Goal: Task Accomplishment & Management: Use online tool/utility

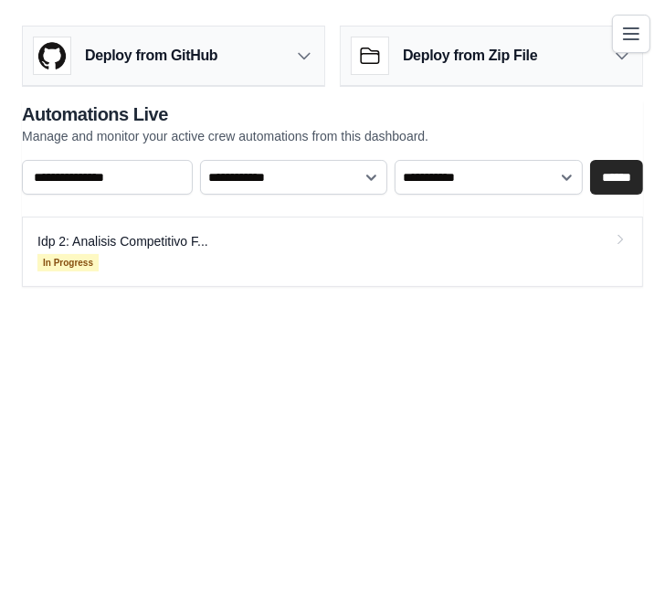
click at [118, 337] on body "[EMAIL_ADDRESS][PERSON_NAME][PERSON_NAME][DOMAIN_NAME] Settings Build Automatio…" at bounding box center [332, 302] width 665 height 605
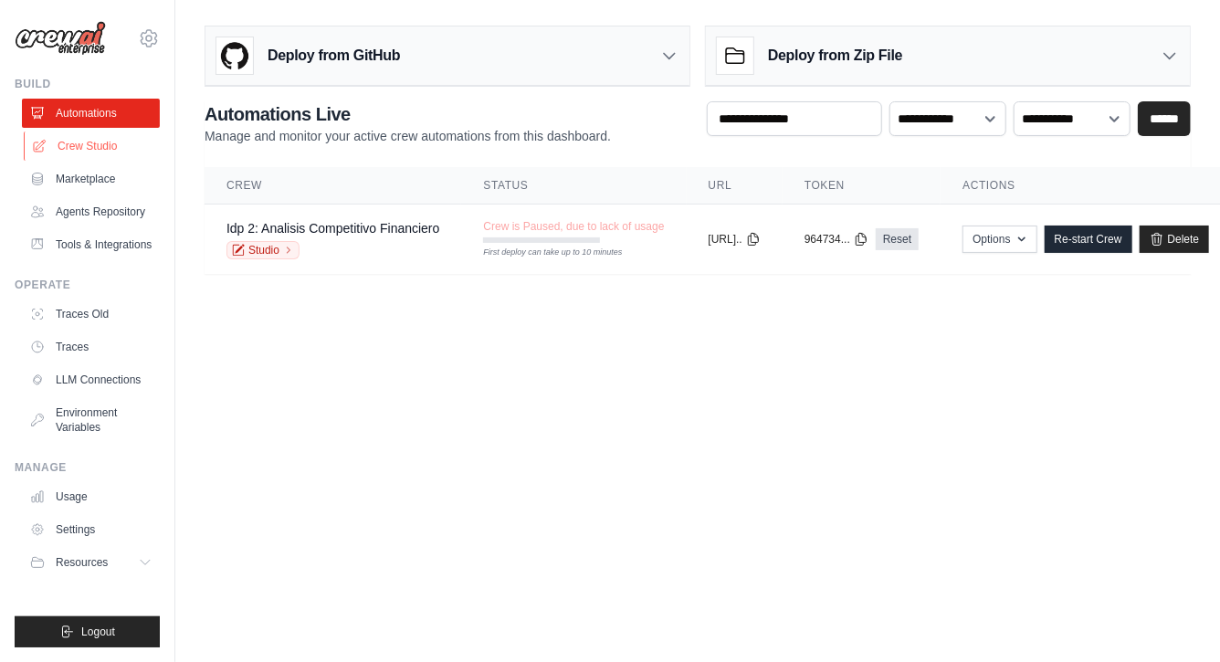
click at [72, 144] on link "Crew Studio" at bounding box center [93, 146] width 138 height 29
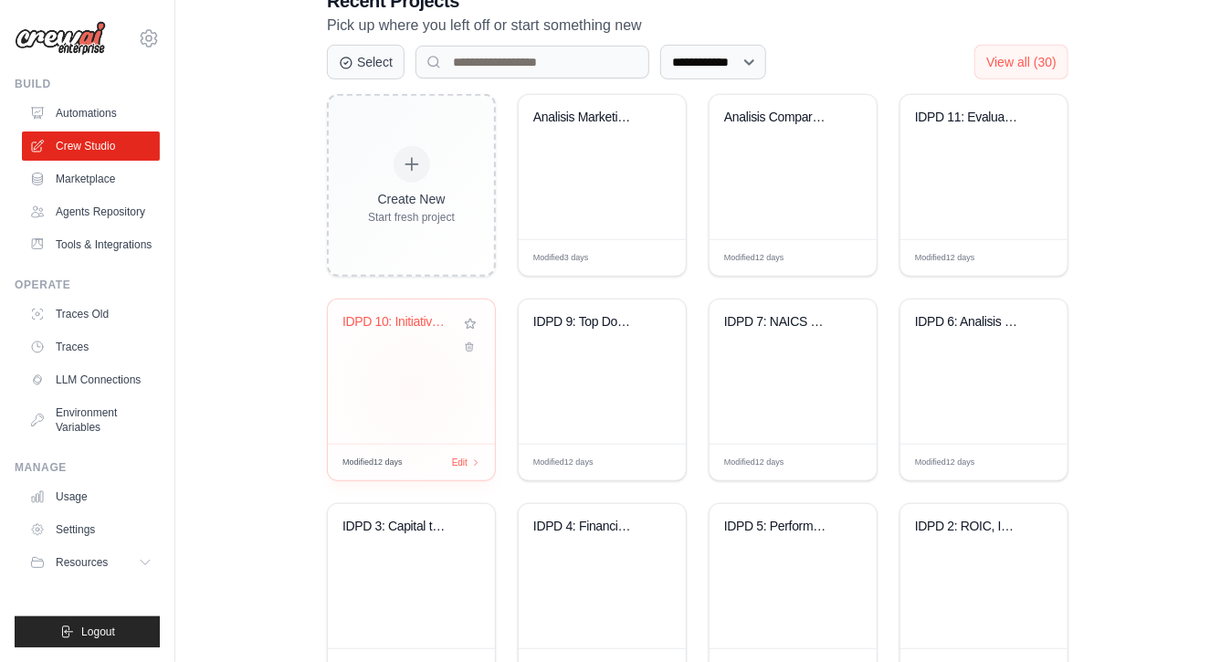
scroll to position [426, 0]
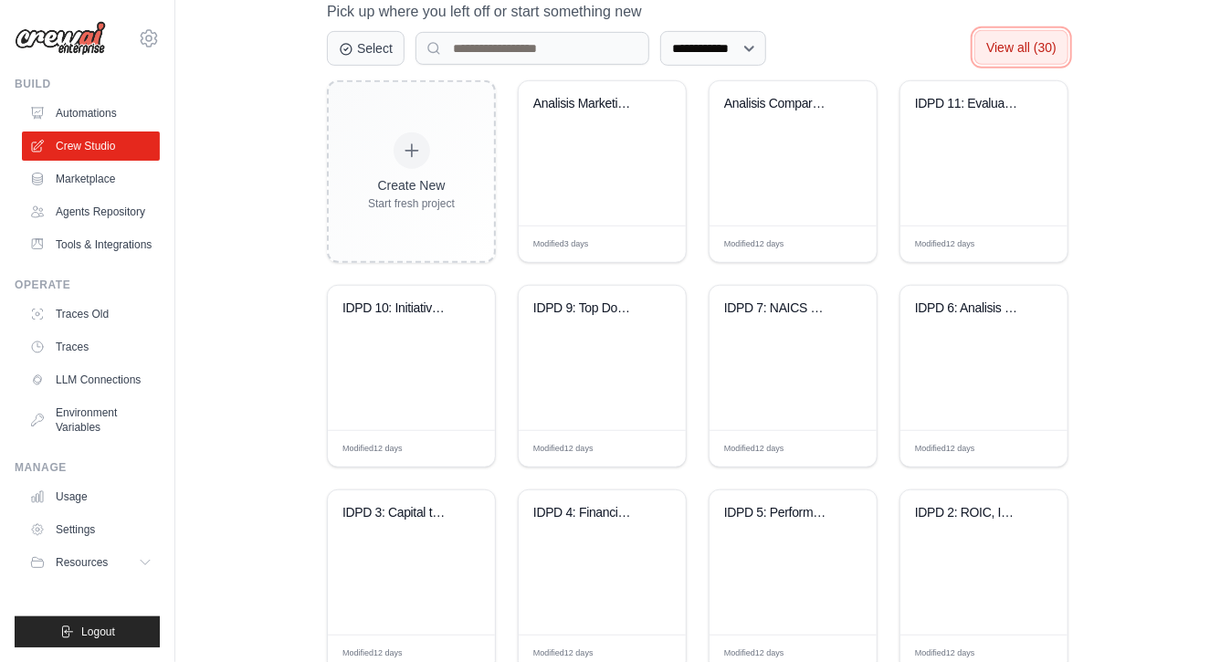
click at [1014, 51] on span "View all (30)" at bounding box center [1021, 47] width 70 height 15
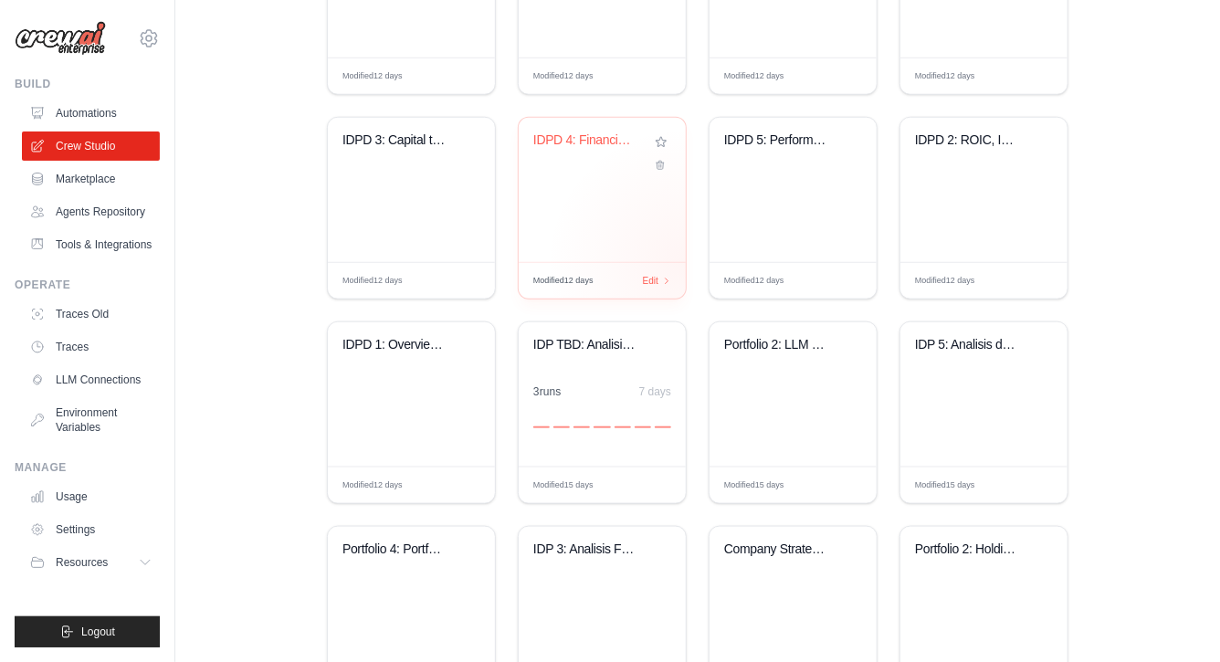
scroll to position [793, 0]
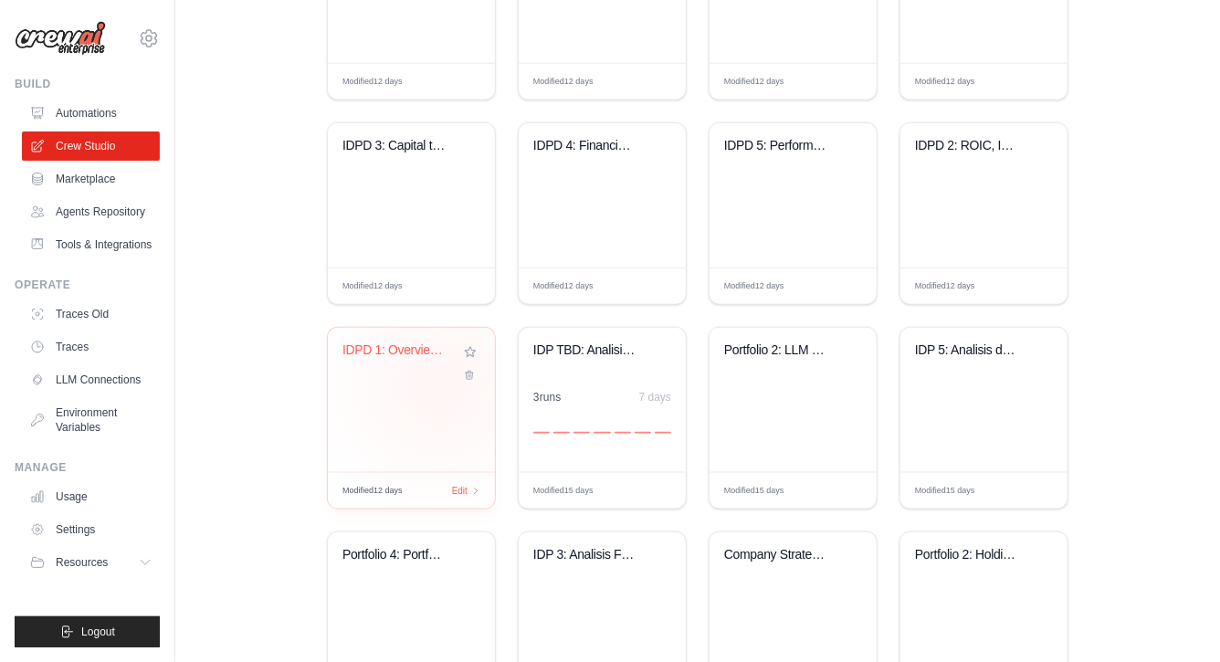
click at [420, 386] on div "IDPD 1: Overview de la compañía" at bounding box center [411, 400] width 167 height 144
click at [406, 427] on div "IDPD 1: Overview de la compañía" at bounding box center [411, 400] width 167 height 144
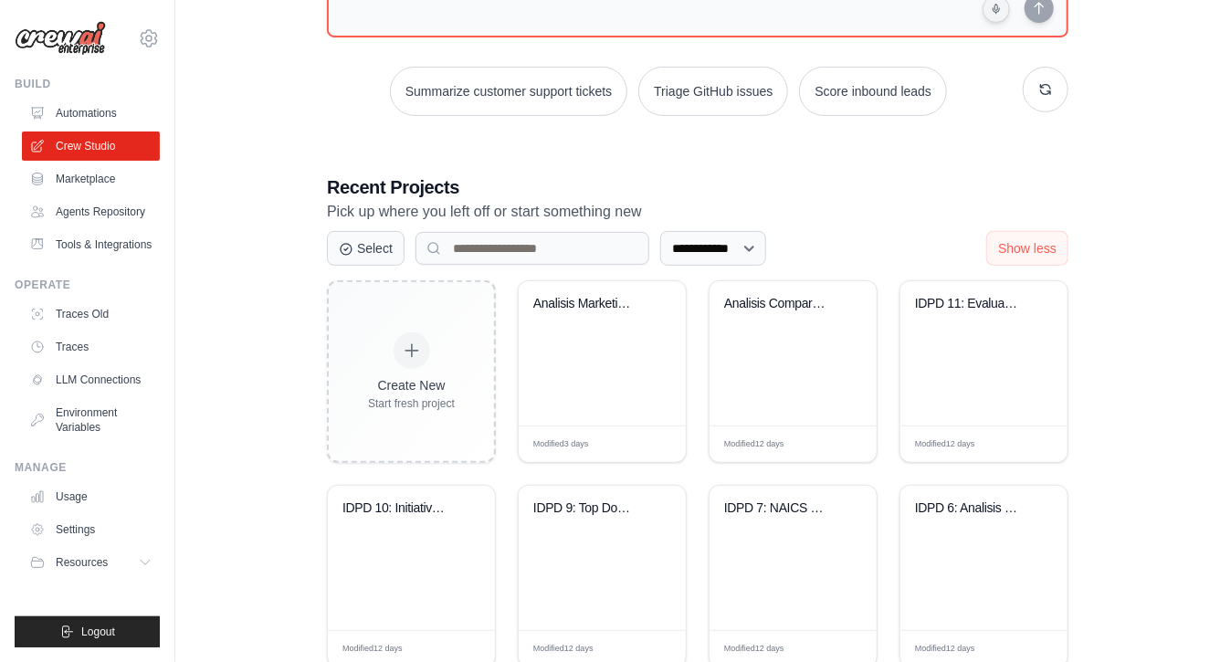
scroll to position [243, 0]
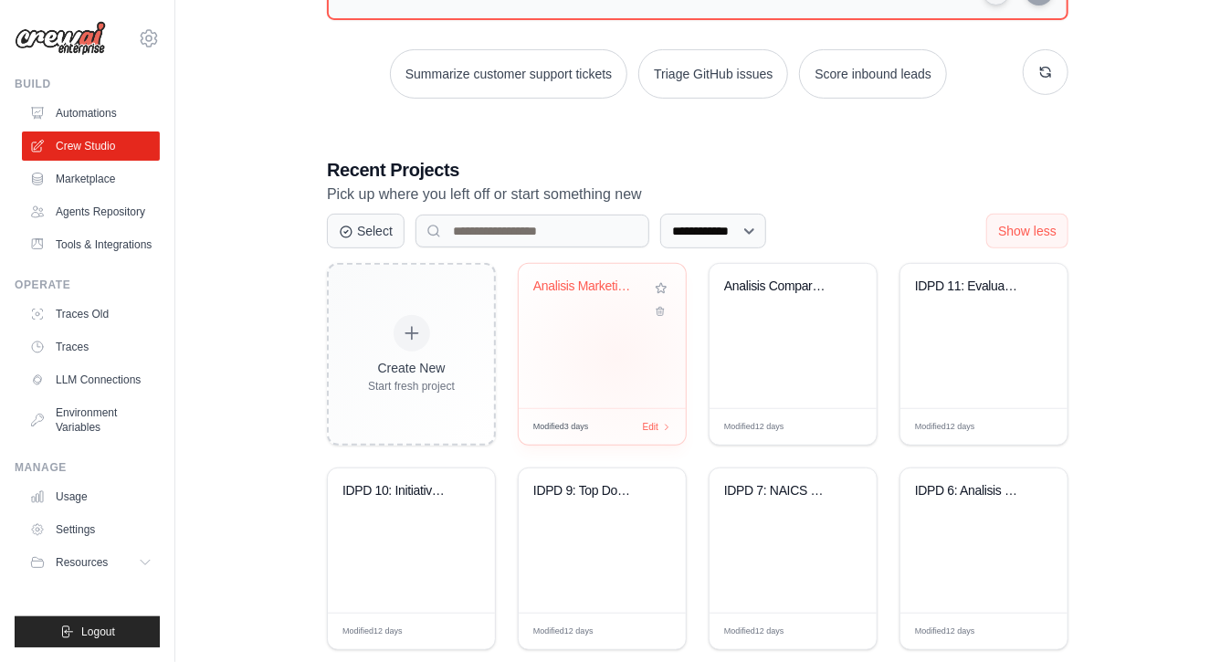
click at [617, 355] on div "Analisis Marketing Digital - 5 Agen..." at bounding box center [602, 336] width 167 height 144
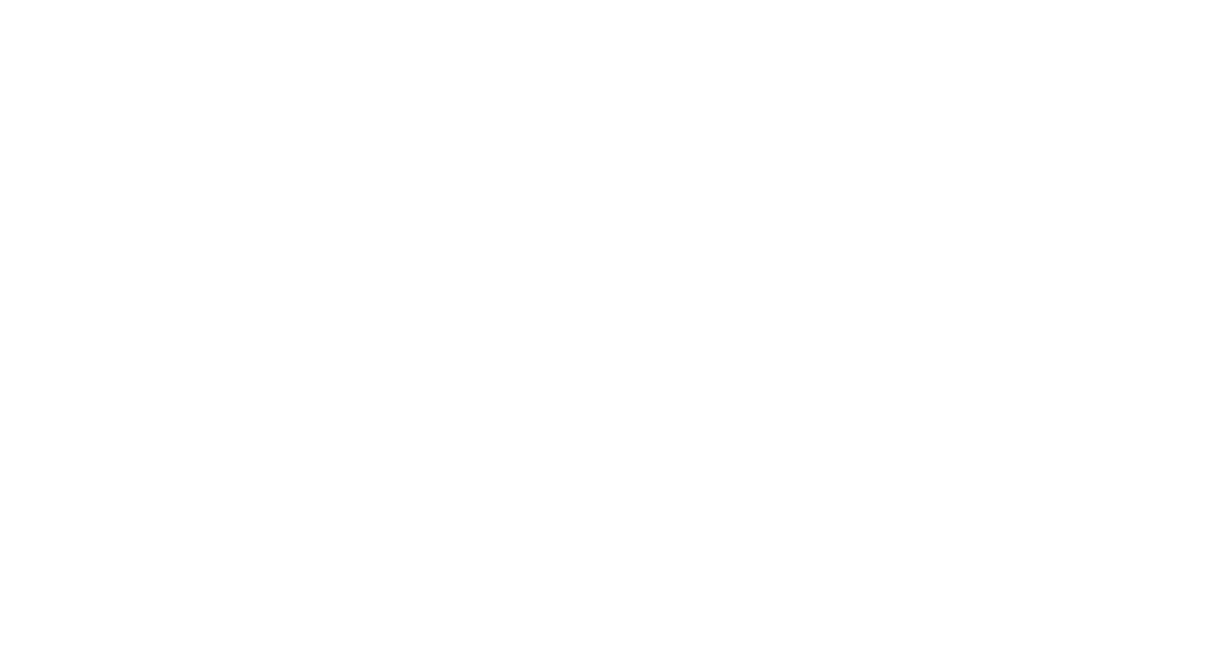
click at [129, 0] on html at bounding box center [610, 0] width 1220 height 0
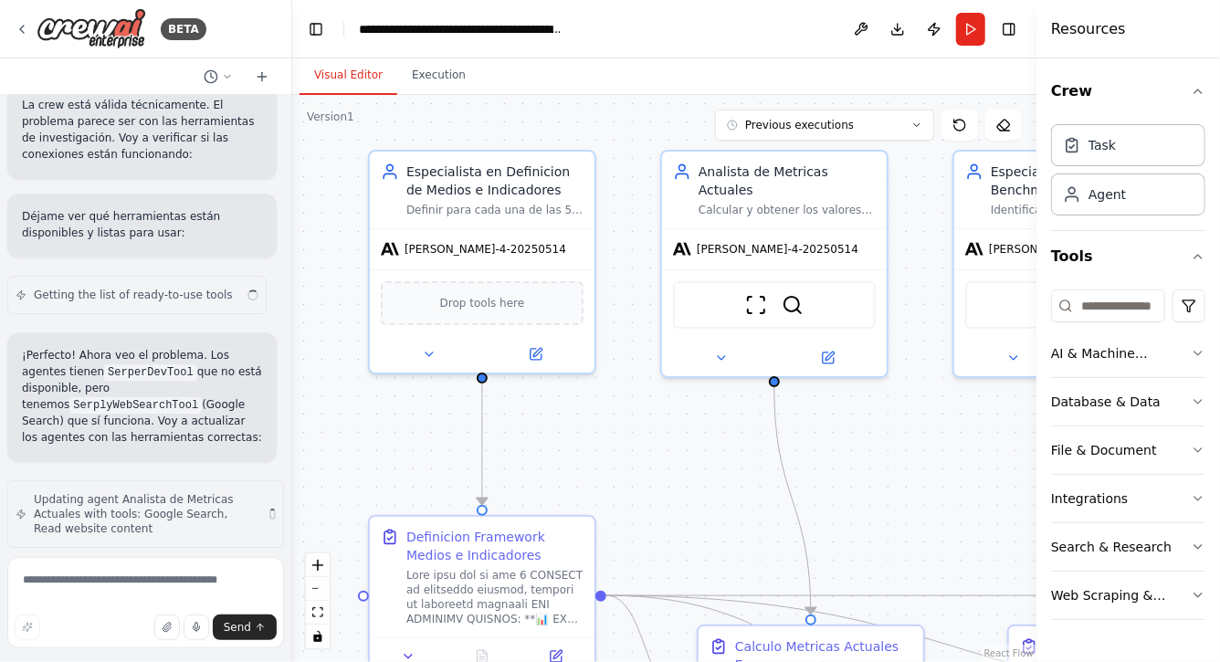
drag, startPoint x: 654, startPoint y: 487, endPoint x: 638, endPoint y: 447, distance: 43.1
click at [638, 447] on div ".deletable-edge-delete-btn { width: 20px; height: 20px; border: 0px solid #ffff…" at bounding box center [664, 378] width 744 height 567
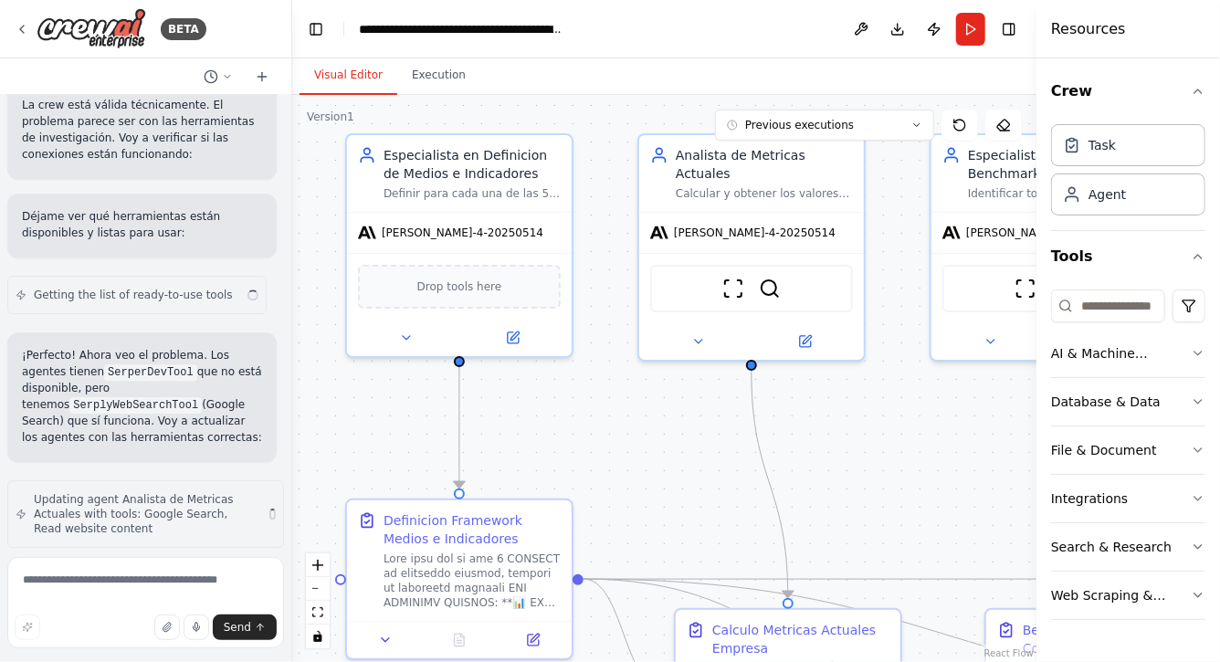
drag, startPoint x: 667, startPoint y: 461, endPoint x: 573, endPoint y: 394, distance: 115.8
click at [574, 395] on div ".deletable-edge-delete-btn { width: 20px; height: 20px; border: 0px solid #ffff…" at bounding box center [664, 378] width 744 height 567
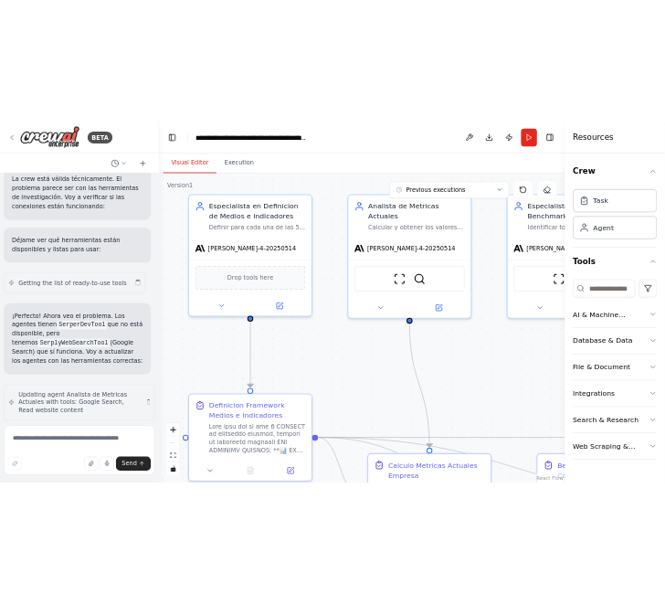
scroll to position [42751, 0]
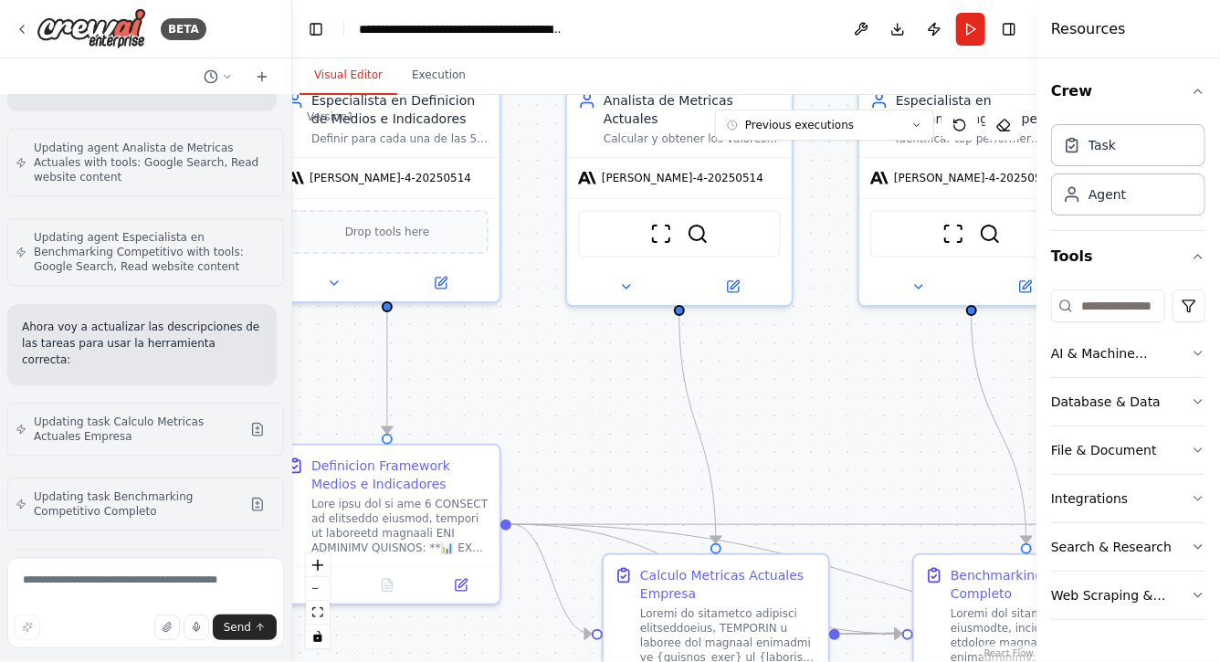
drag, startPoint x: 603, startPoint y: 404, endPoint x: 634, endPoint y: 459, distance: 63.8
click at [634, 459] on div ".deletable-edge-delete-btn { width: 20px; height: 20px; border: 0px solid #ffff…" at bounding box center [664, 378] width 744 height 567
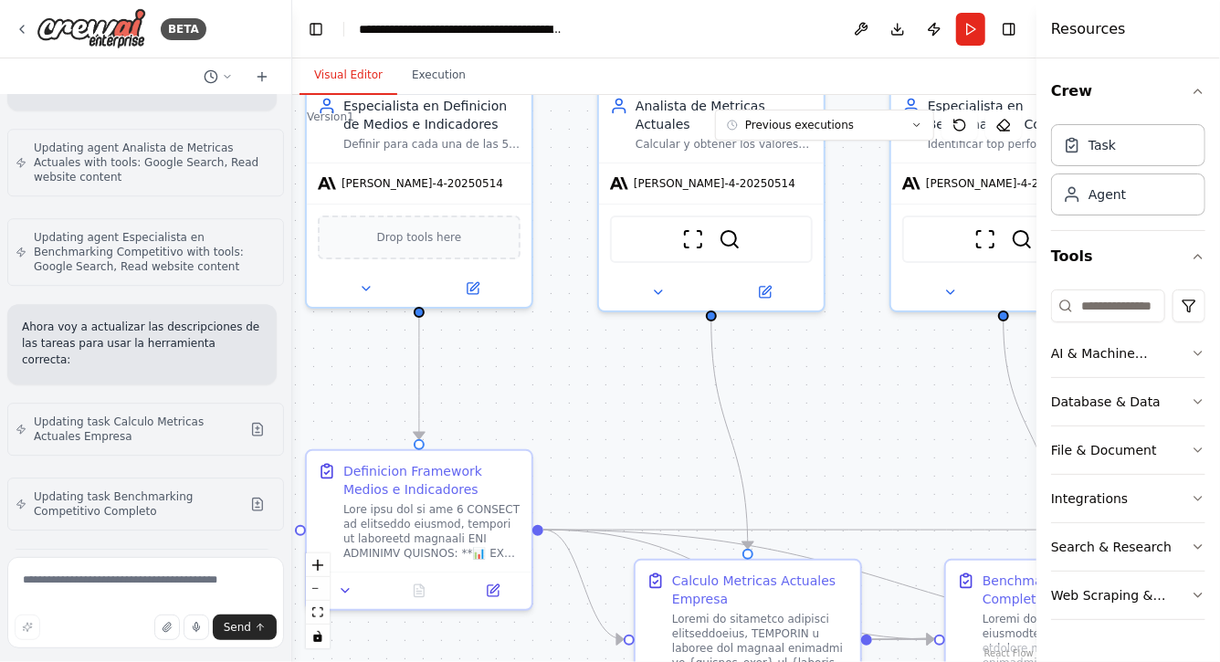
drag, startPoint x: 568, startPoint y: 459, endPoint x: 568, endPoint y: 391, distance: 67.6
click at [568, 391] on div ".deletable-edge-delete-btn { width: 20px; height: 20px; border: 0px solid #ffff…" at bounding box center [664, 378] width 744 height 567
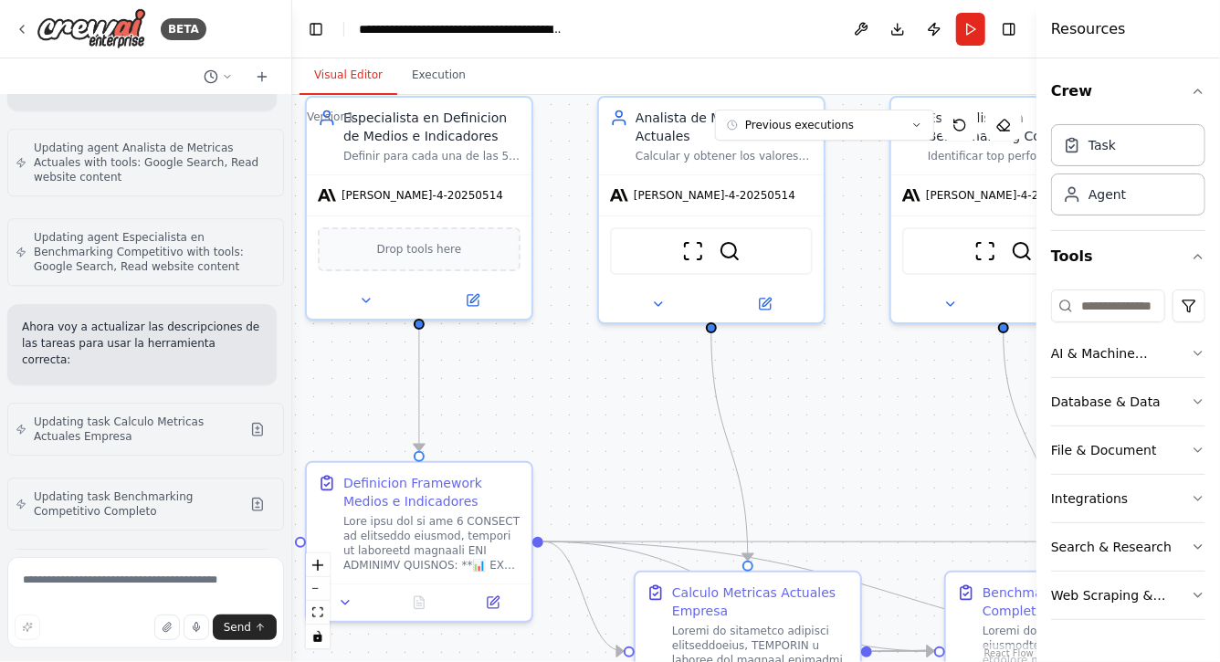
drag, startPoint x: 595, startPoint y: 393, endPoint x: 595, endPoint y: 427, distance: 33.8
click at [595, 427] on div ".deletable-edge-delete-btn { width: 20px; height: 20px; border: 0px solid #ffff…" at bounding box center [664, 378] width 744 height 567
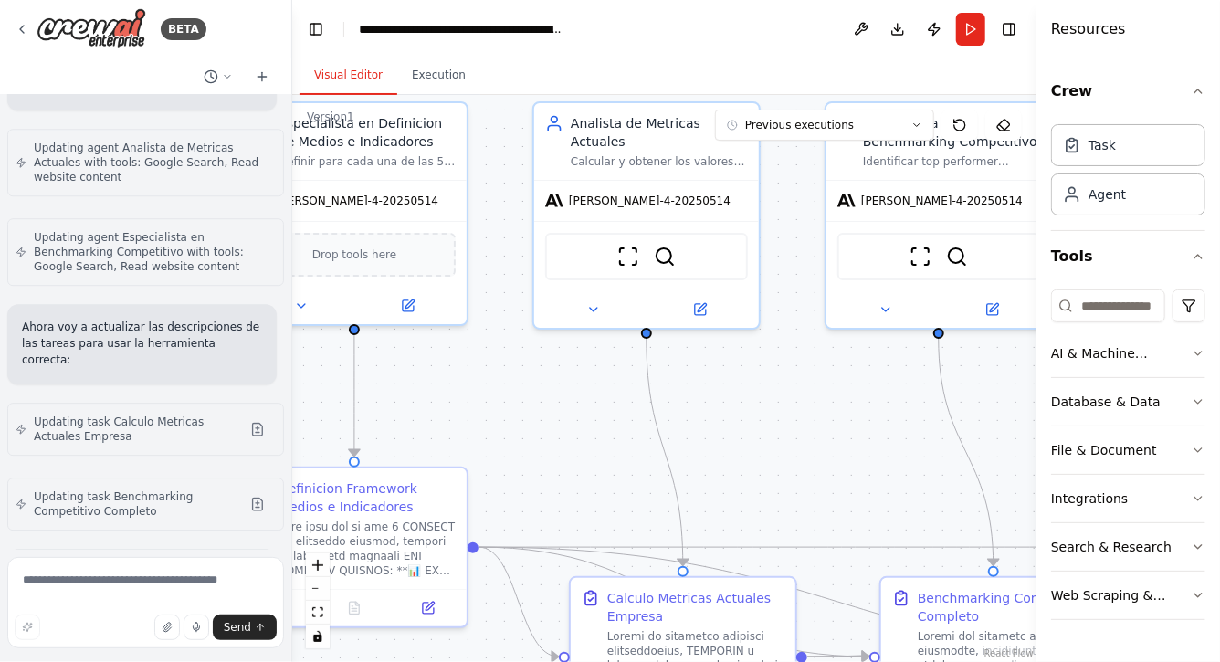
drag, startPoint x: 843, startPoint y: 413, endPoint x: 758, endPoint y: 413, distance: 84.9
click at [759, 413] on div ".deletable-edge-delete-btn { width: 20px; height: 20px; border: 0px solid #ffff…" at bounding box center [664, 378] width 744 height 567
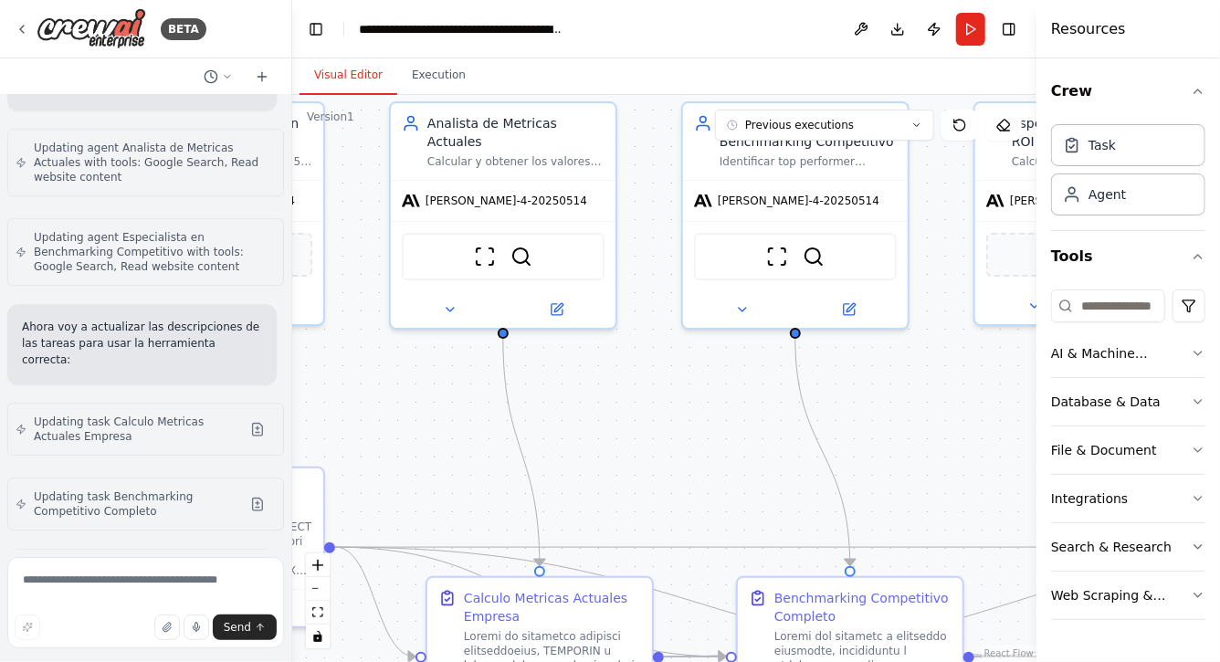
drag, startPoint x: 788, startPoint y: 413, endPoint x: 650, endPoint y: 415, distance: 137.9
click at [652, 414] on div ".deletable-edge-delete-btn { width: 20px; height: 20px; border: 0px solid #ffff…" at bounding box center [664, 378] width 744 height 567
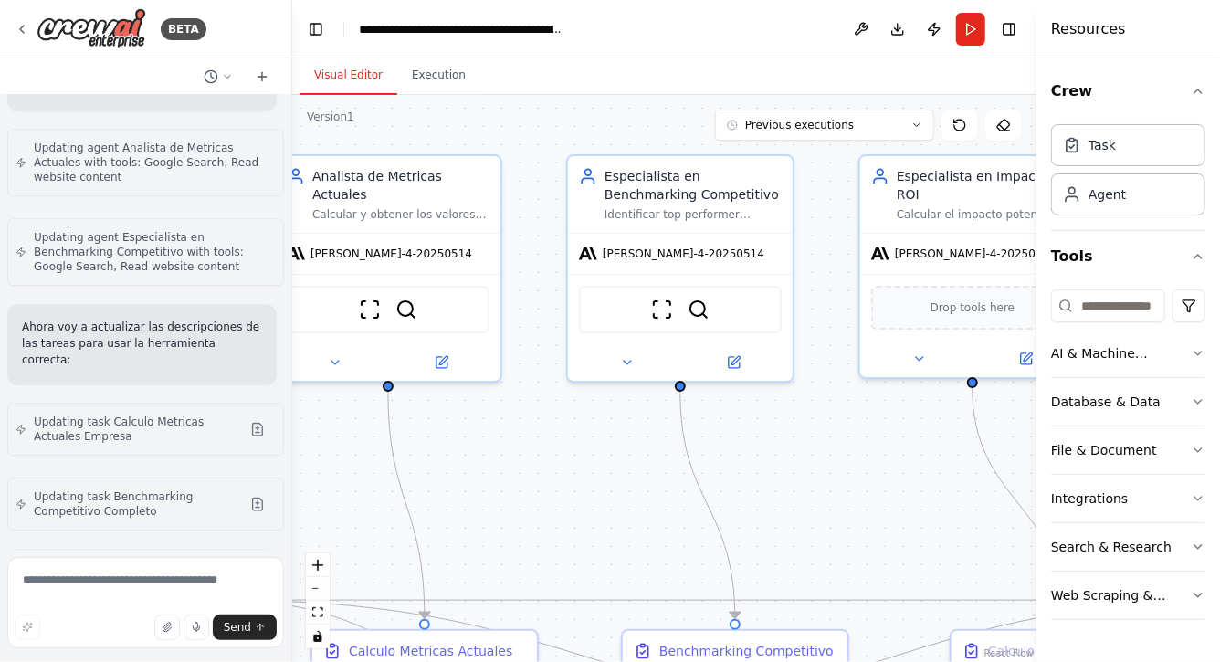
drag, startPoint x: 912, startPoint y: 407, endPoint x: 802, endPoint y: 458, distance: 120.6
click at [803, 459] on div ".deletable-edge-delete-btn { width: 20px; height: 20px; border: 0px solid #ffff…" at bounding box center [664, 378] width 744 height 567
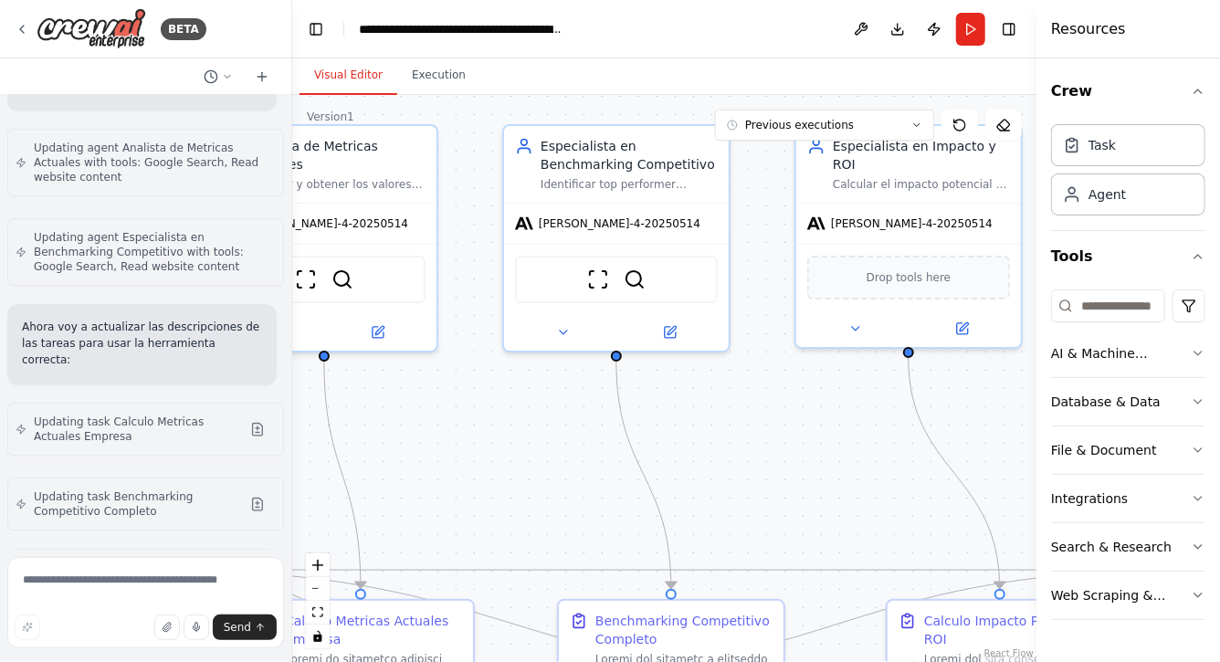
drag, startPoint x: 817, startPoint y: 491, endPoint x: 750, endPoint y: 459, distance: 73.9
click at [750, 459] on div ".deletable-edge-delete-btn { width: 20px; height: 20px; border: 0px solid #ffff…" at bounding box center [664, 378] width 744 height 567
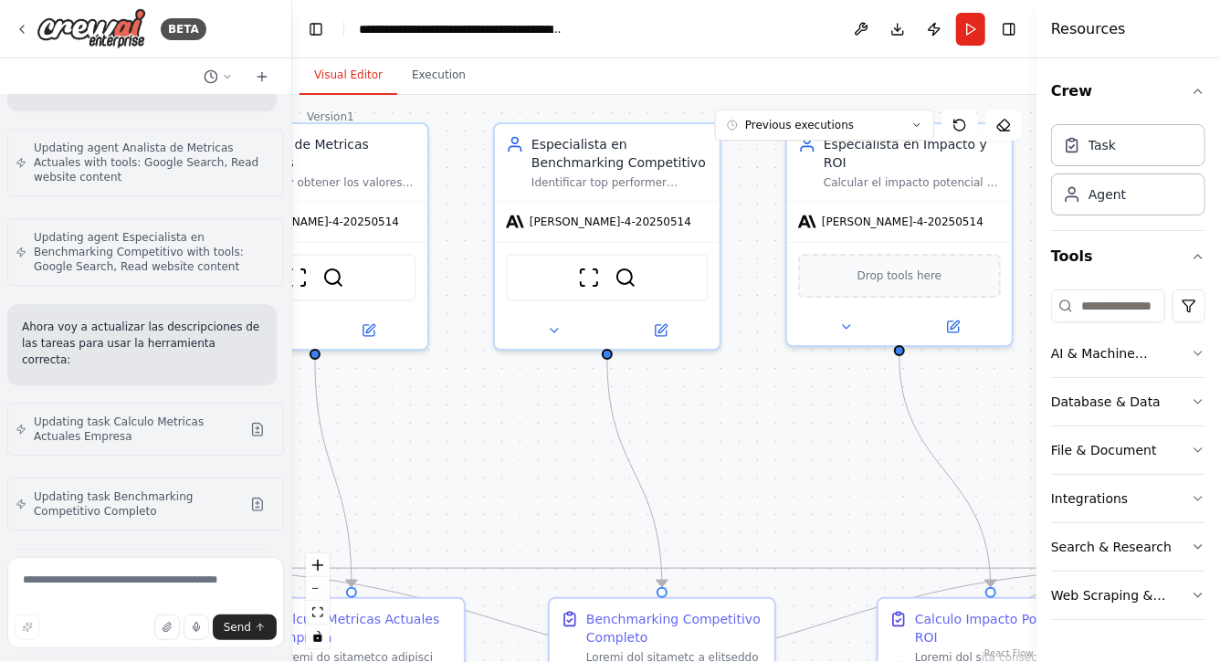
drag, startPoint x: 807, startPoint y: 468, endPoint x: 705, endPoint y: 468, distance: 101.4
click at [705, 468] on div ".deletable-edge-delete-btn { width: 20px; height: 20px; border: 0px solid #ffff…" at bounding box center [664, 378] width 744 height 567
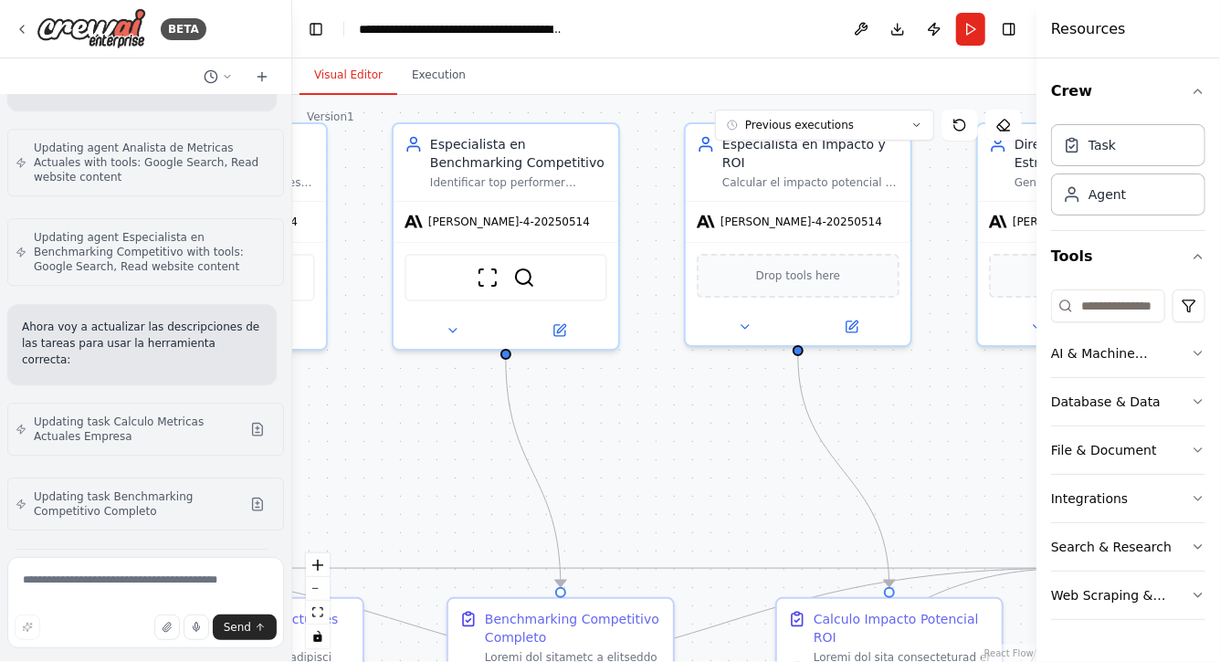
drag, startPoint x: 912, startPoint y: 441, endPoint x: 796, endPoint y: 446, distance: 116.1
click at [799, 446] on div ".deletable-edge-delete-btn { width: 20px; height: 20px; border: 0px solid #ffff…" at bounding box center [664, 378] width 744 height 567
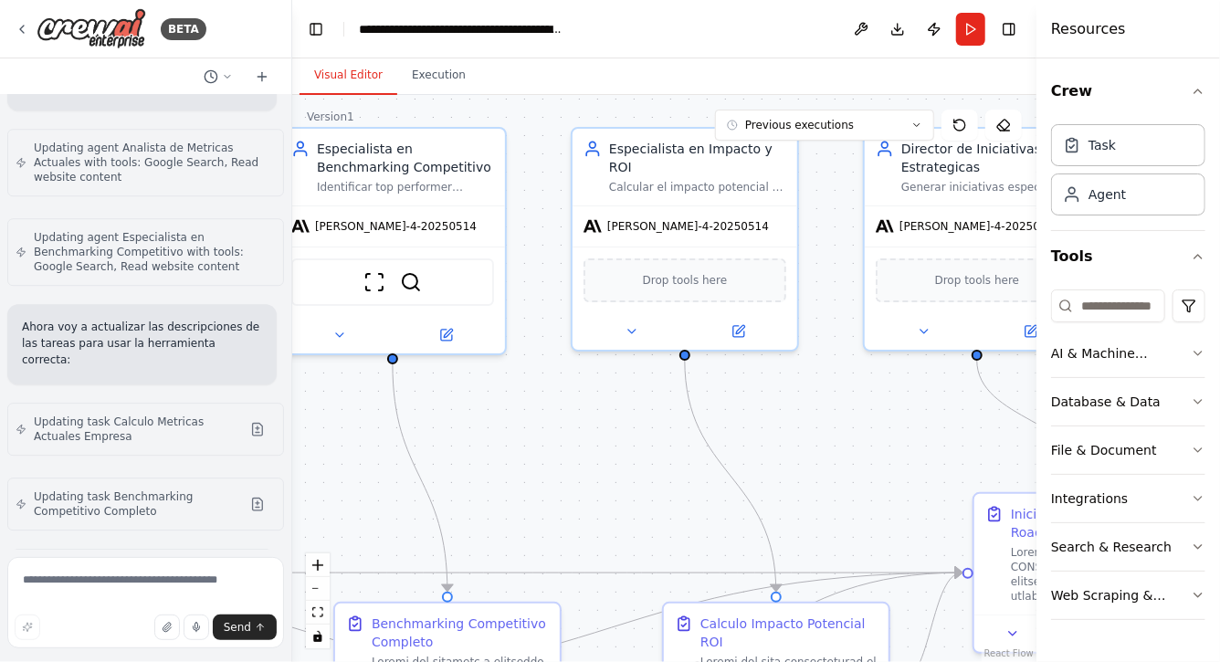
drag, startPoint x: 840, startPoint y: 459, endPoint x: 650, endPoint y: 464, distance: 190.1
click at [654, 462] on div ".deletable-edge-delete-btn { width: 20px; height: 20px; border: 0px solid #ffff…" at bounding box center [664, 378] width 744 height 567
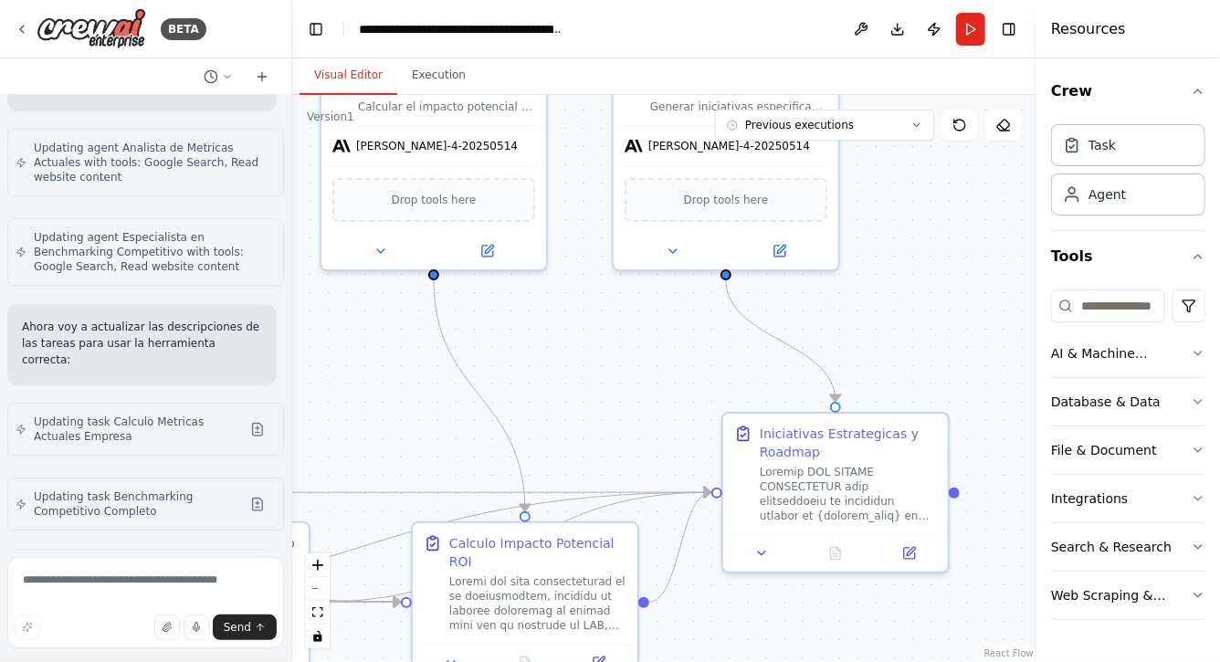
drag, startPoint x: 933, startPoint y: 410, endPoint x: 864, endPoint y: 321, distance: 112.7
click at [864, 321] on div ".deletable-edge-delete-btn { width: 20px; height: 20px; border: 0px solid #ffff…" at bounding box center [664, 378] width 744 height 567
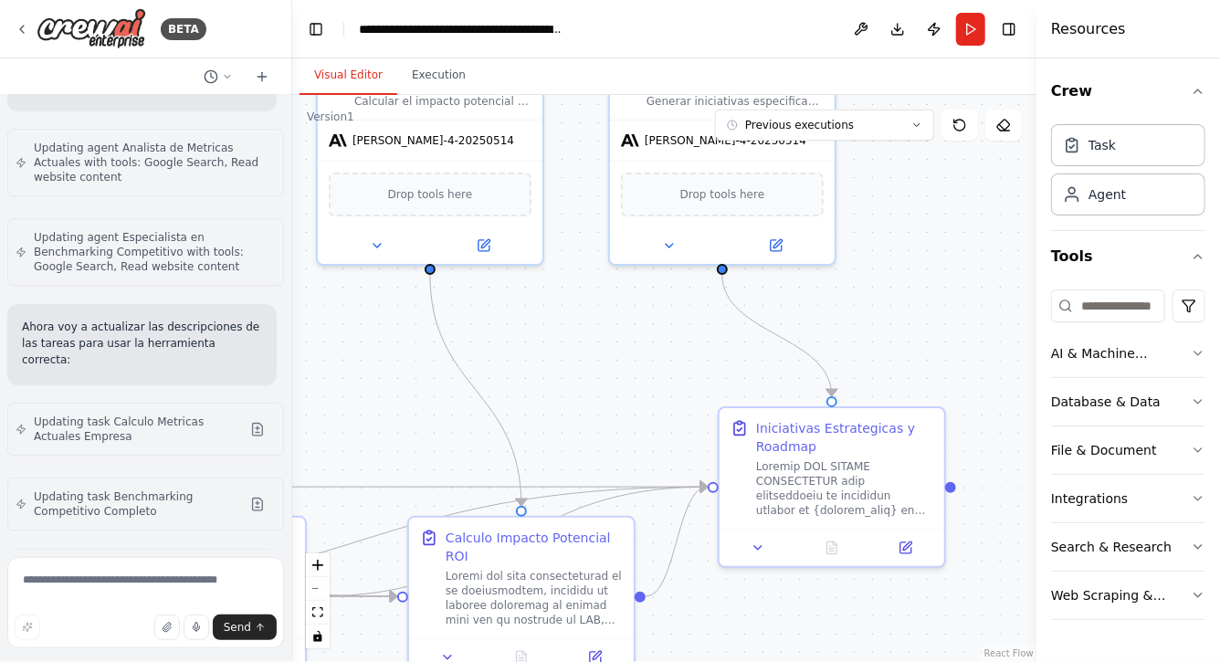
drag, startPoint x: 904, startPoint y: 338, endPoint x: 904, endPoint y: 211, distance: 127.0
click at [904, 212] on div ".deletable-edge-delete-btn { width: 20px; height: 20px; border: 0px solid #ffff…" at bounding box center [664, 378] width 744 height 567
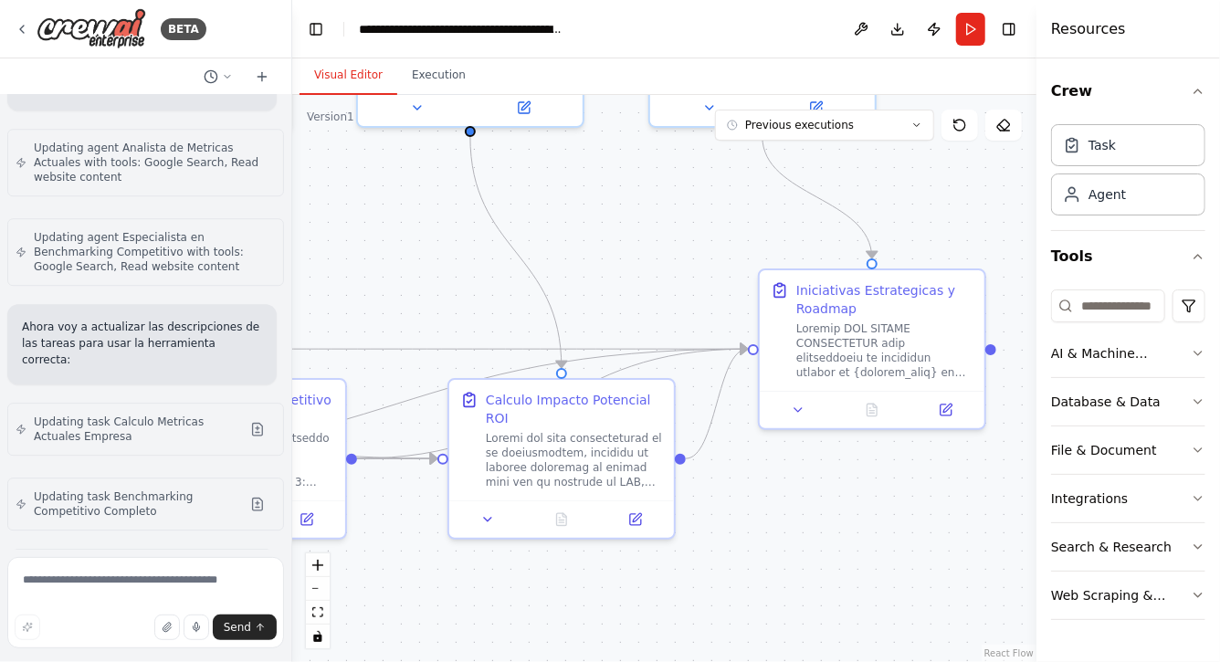
drag, startPoint x: 763, startPoint y: 572, endPoint x: 869, endPoint y: 558, distance: 106.8
click at [863, 558] on div ".deletable-edge-delete-btn { width: 20px; height: 20px; border: 0px solid #ffff…" at bounding box center [664, 378] width 744 height 567
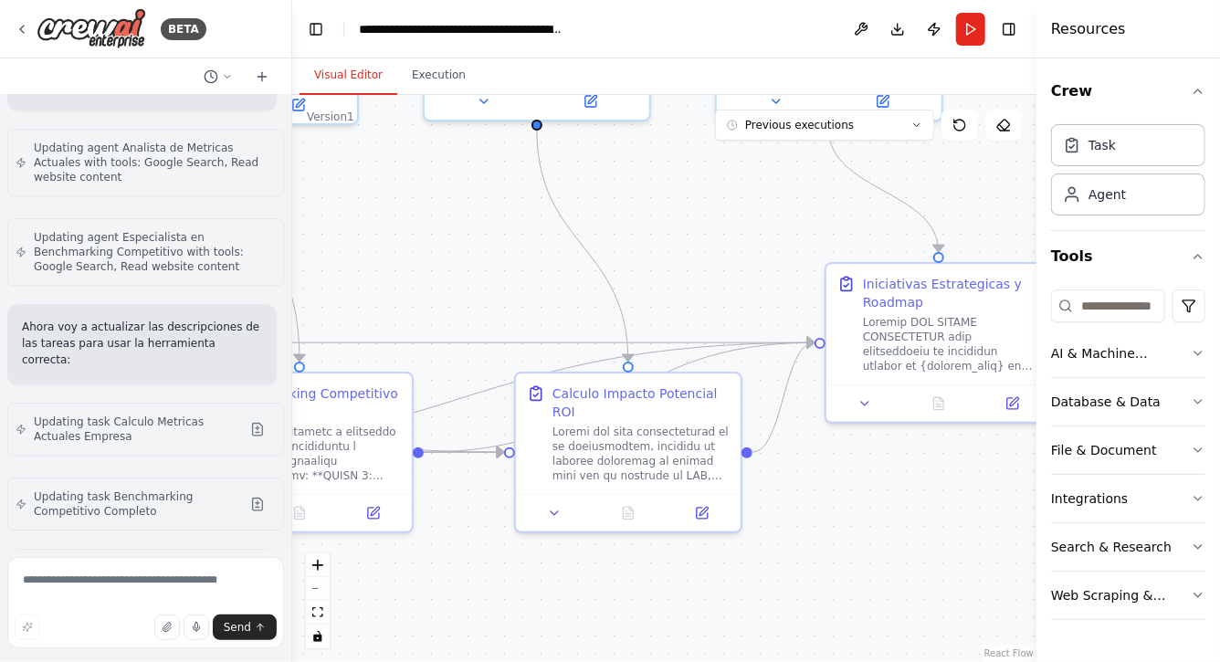
drag, startPoint x: 670, startPoint y: 626, endPoint x: 839, endPoint y: 586, distance: 174.4
click at [834, 586] on div ".deletable-edge-delete-btn { width: 20px; height: 20px; border: 0px solid #ffff…" at bounding box center [664, 378] width 744 height 567
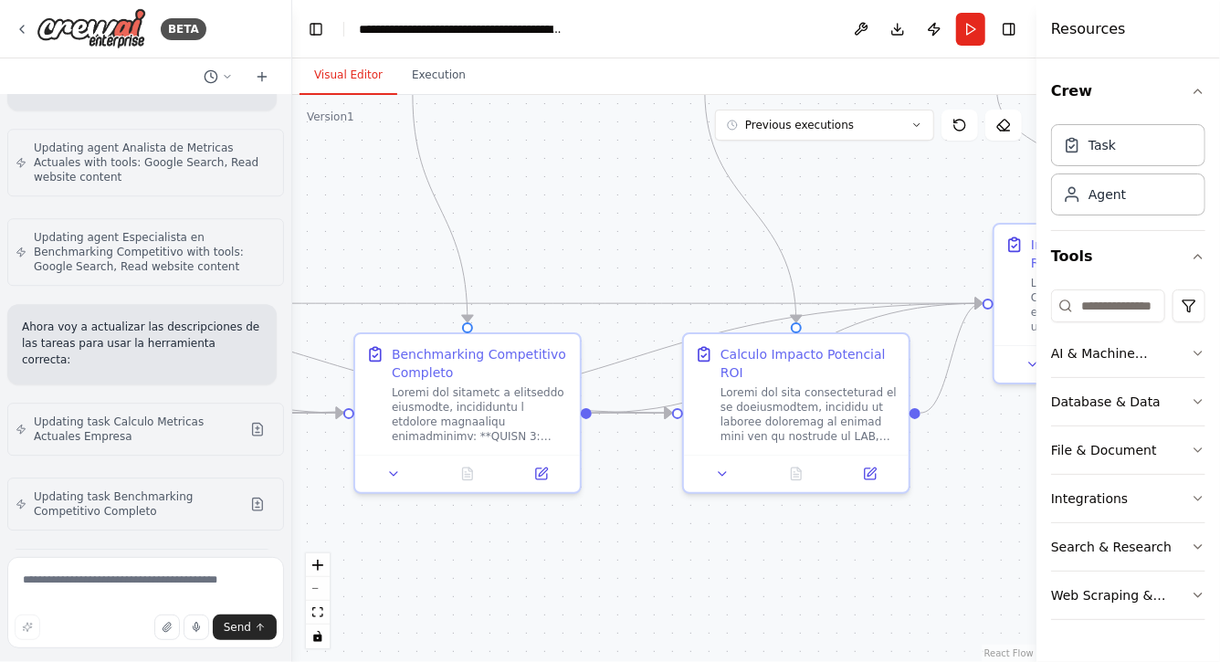
drag, startPoint x: 653, startPoint y: 591, endPoint x: 807, endPoint y: 577, distance: 155.0
click at [806, 577] on div ".deletable-edge-delete-btn { width: 20px; height: 20px; border: 0px solid #ffff…" at bounding box center [664, 378] width 744 height 567
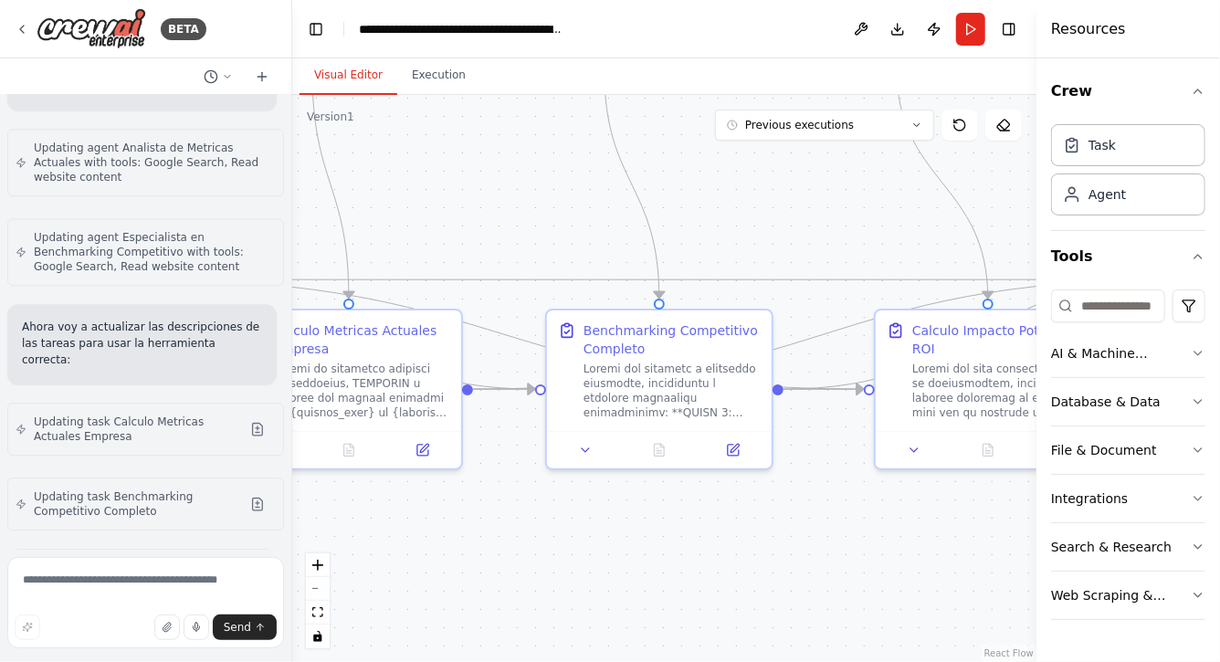
drag, startPoint x: 562, startPoint y: 569, endPoint x: 718, endPoint y: 566, distance: 156.2
click at [716, 566] on div ".deletable-edge-delete-btn { width: 20px; height: 20px; border: 0px solid #ffff…" at bounding box center [664, 378] width 744 height 567
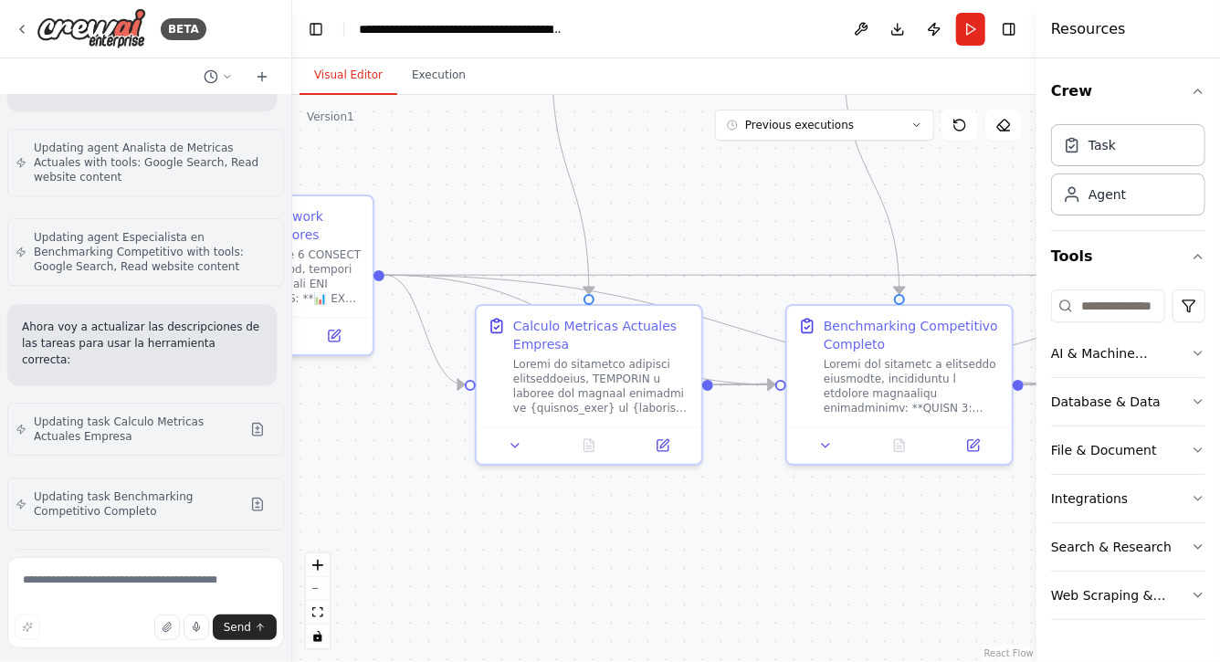
drag, startPoint x: 576, startPoint y: 542, endPoint x: 767, endPoint y: 540, distance: 190.9
click at [764, 540] on div ".deletable-edge-delete-btn { width: 20px; height: 20px; border: 0px solid #ffff…" at bounding box center [664, 378] width 744 height 567
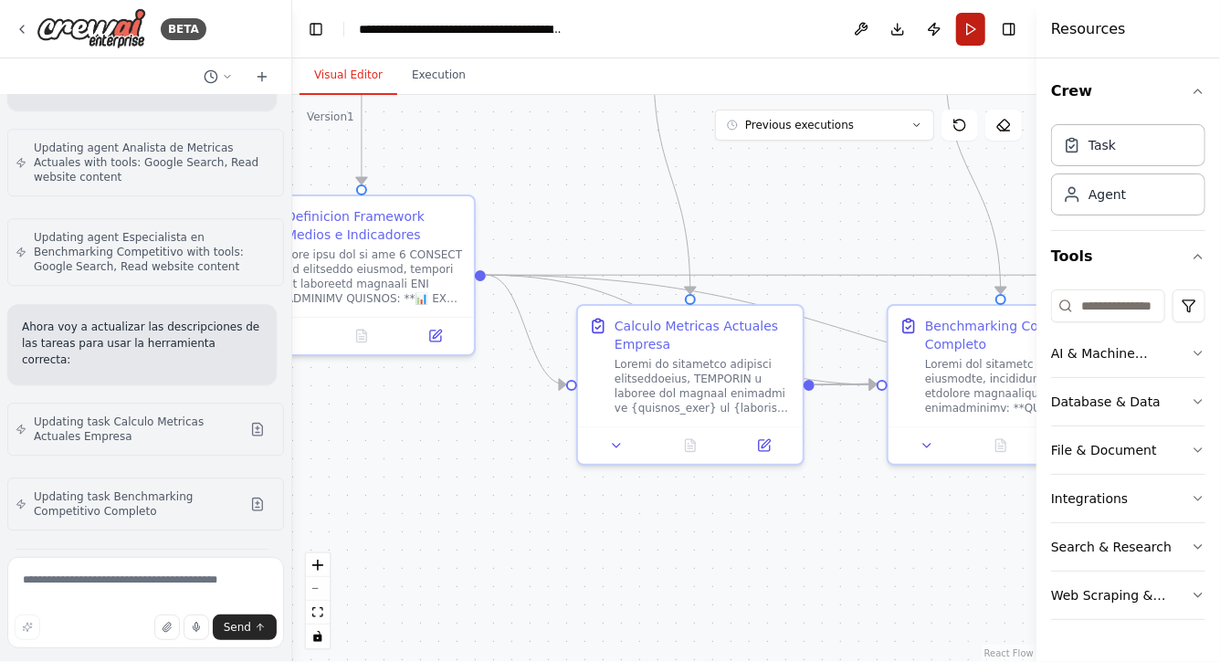
click at [973, 32] on button "Run" at bounding box center [970, 29] width 29 height 33
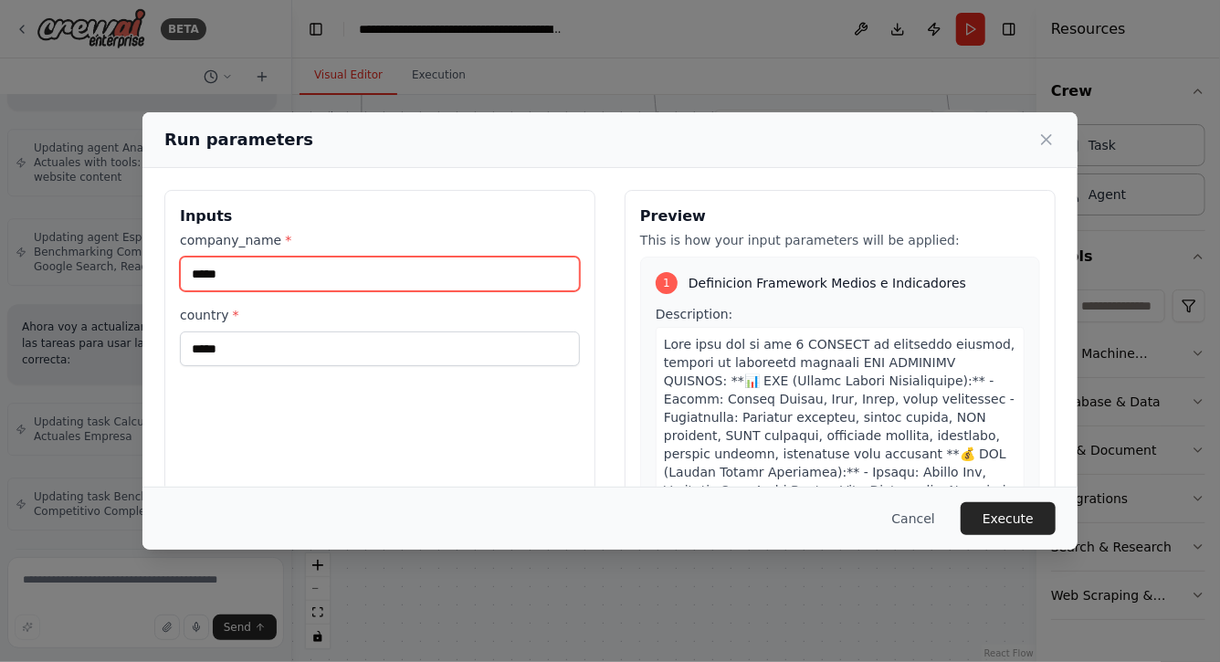
drag, startPoint x: 286, startPoint y: 279, endPoint x: 79, endPoint y: 277, distance: 206.4
click at [80, 277] on div "Run parameters Inputs company_name * ***** country * ***** Preview This is how …" at bounding box center [610, 331] width 1220 height 662
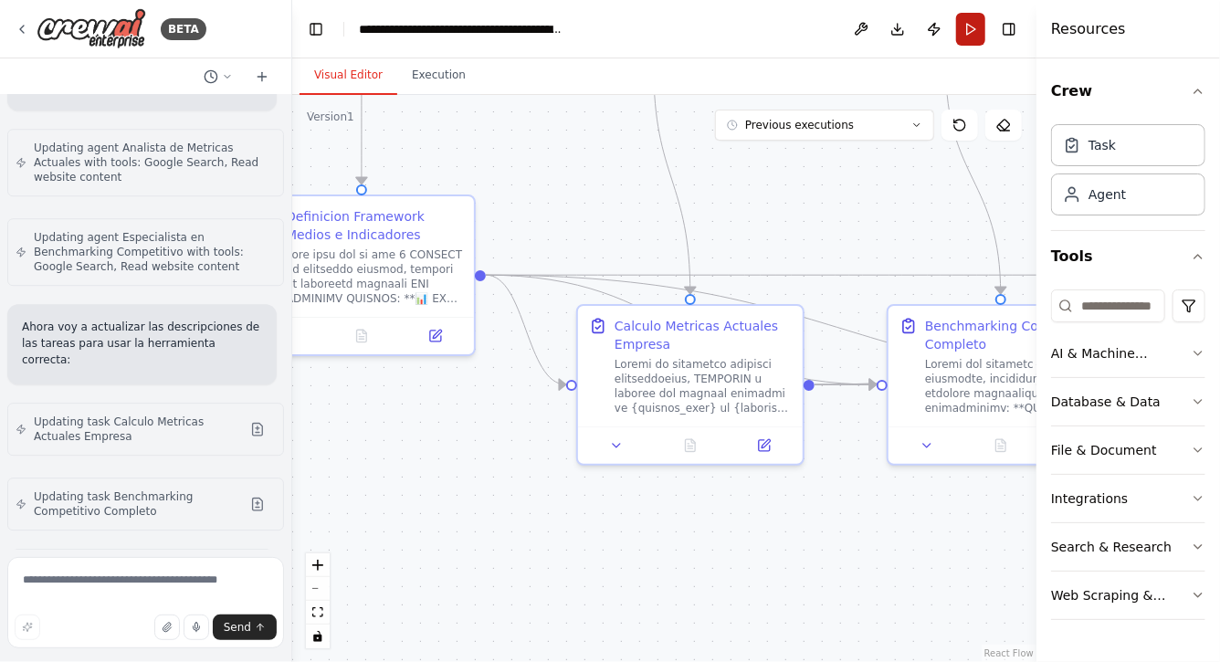
click at [972, 23] on button "Run" at bounding box center [970, 29] width 29 height 33
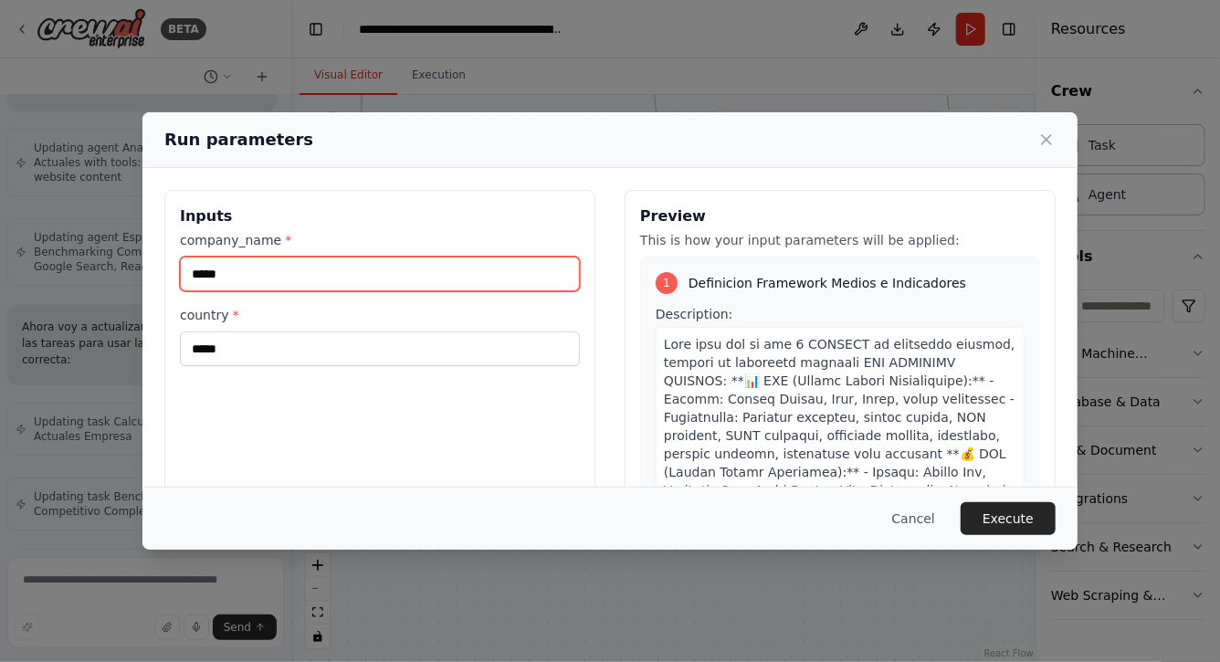
click at [417, 279] on input "*****" at bounding box center [380, 274] width 400 height 35
type input "*"
type input "*****"
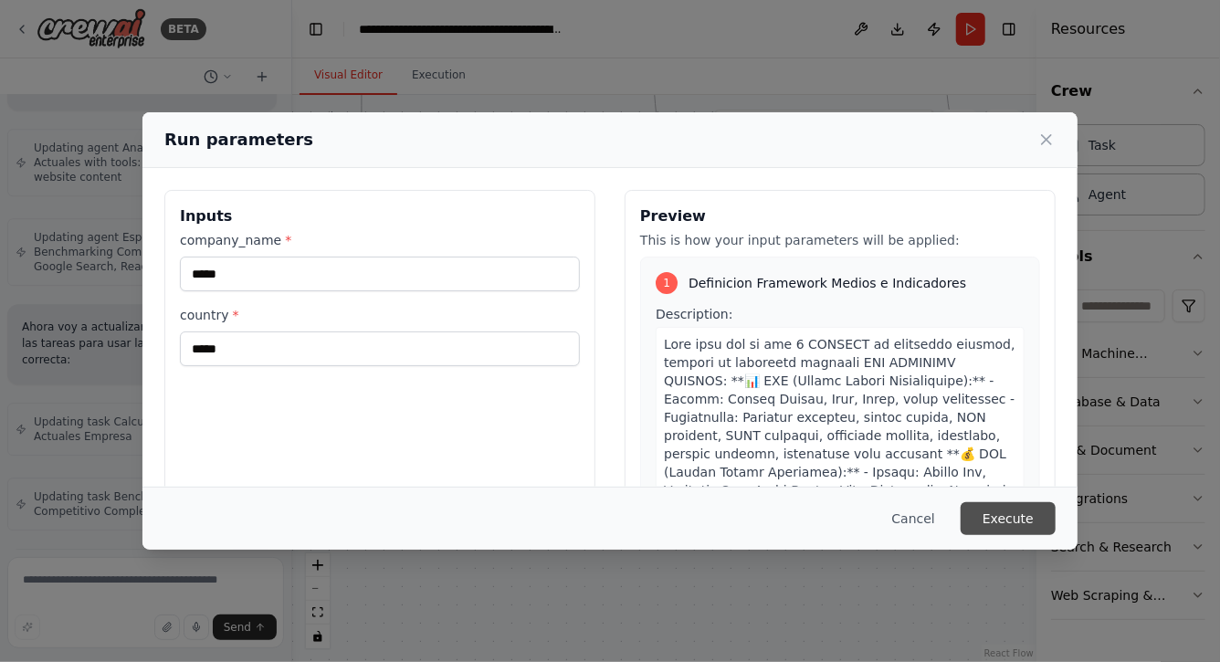
click at [1028, 521] on button "Execute" at bounding box center [1008, 518] width 95 height 33
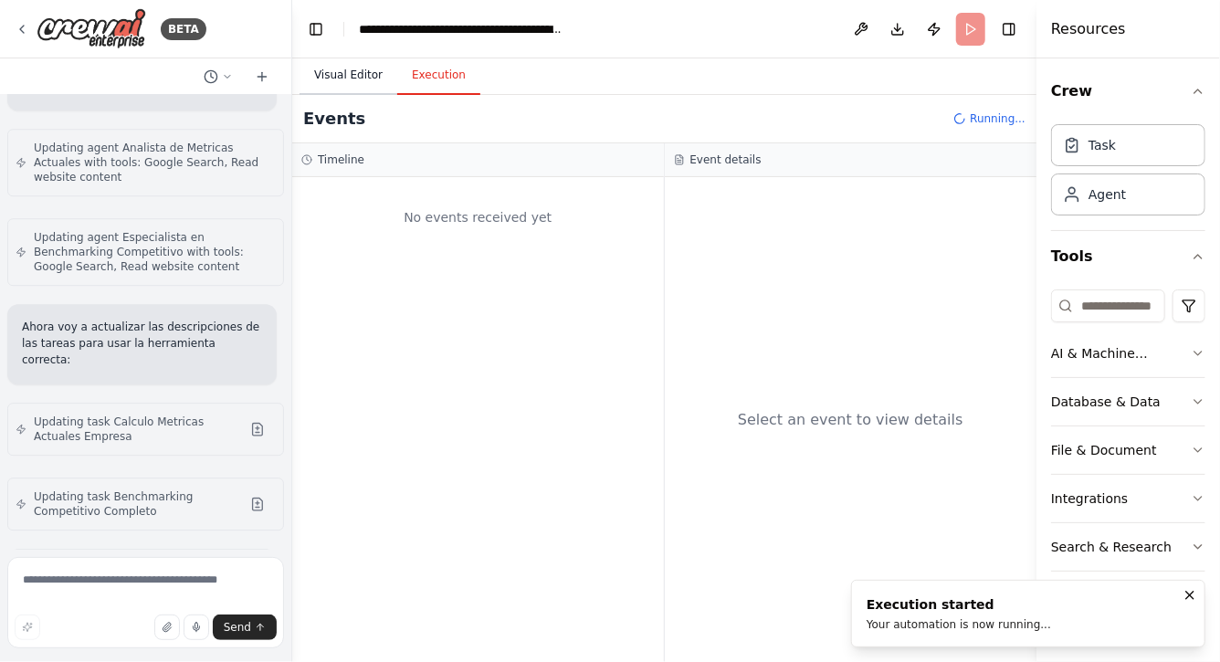
click at [346, 72] on button "Visual Editor" at bounding box center [349, 76] width 98 height 38
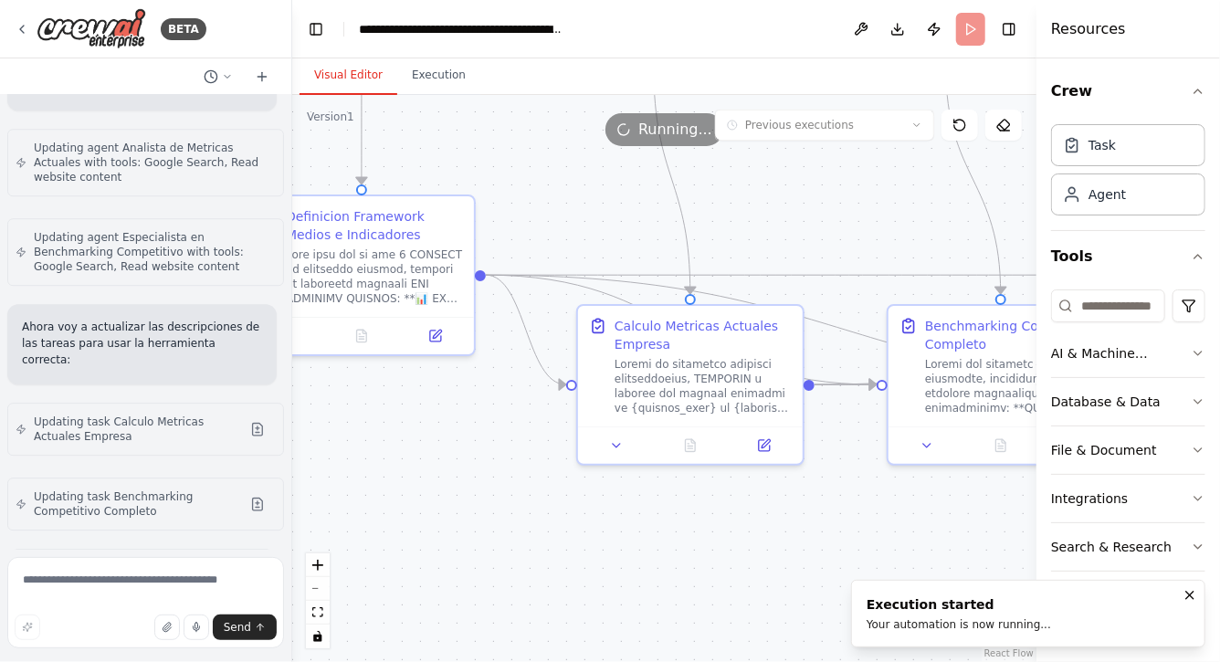
drag, startPoint x: 513, startPoint y: 509, endPoint x: 541, endPoint y: 617, distance: 112.1
click at [541, 611] on div ".deletable-edge-delete-btn { width: 20px; height: 20px; border: 0px solid #ffff…" at bounding box center [664, 378] width 744 height 567
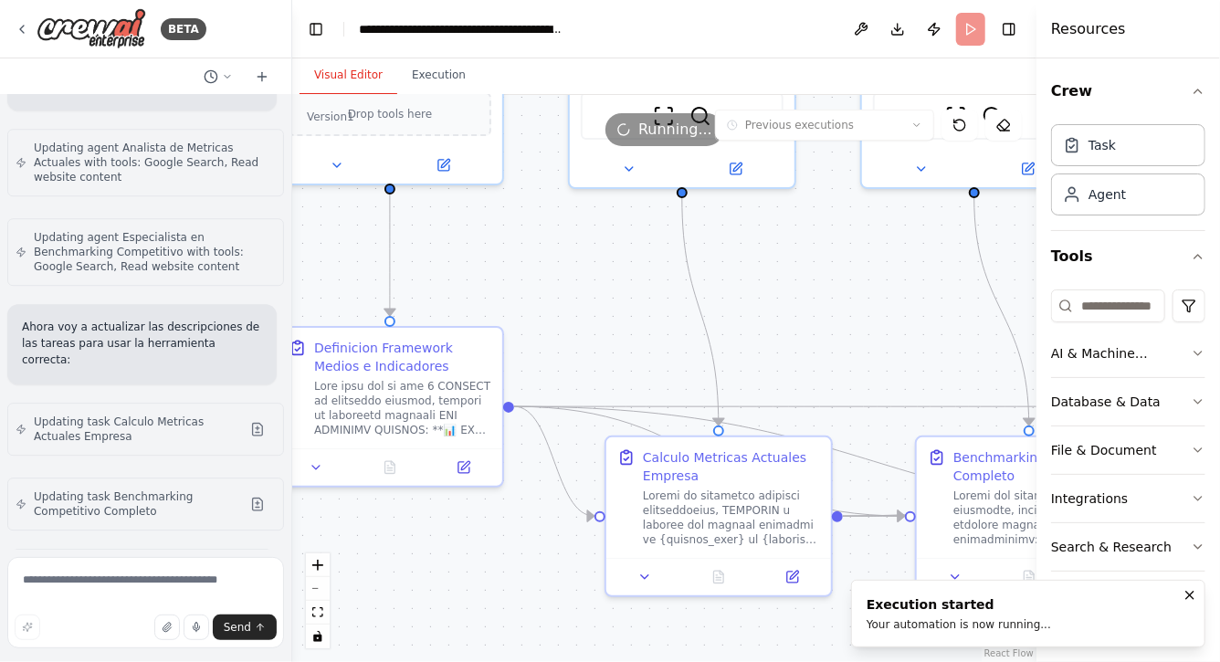
drag, startPoint x: 541, startPoint y: 307, endPoint x: 624, endPoint y: 472, distance: 185.0
click at [624, 461] on div ".deletable-edge-delete-btn { width: 20px; height: 20px; border: 0px solid #ffff…" at bounding box center [664, 378] width 744 height 567
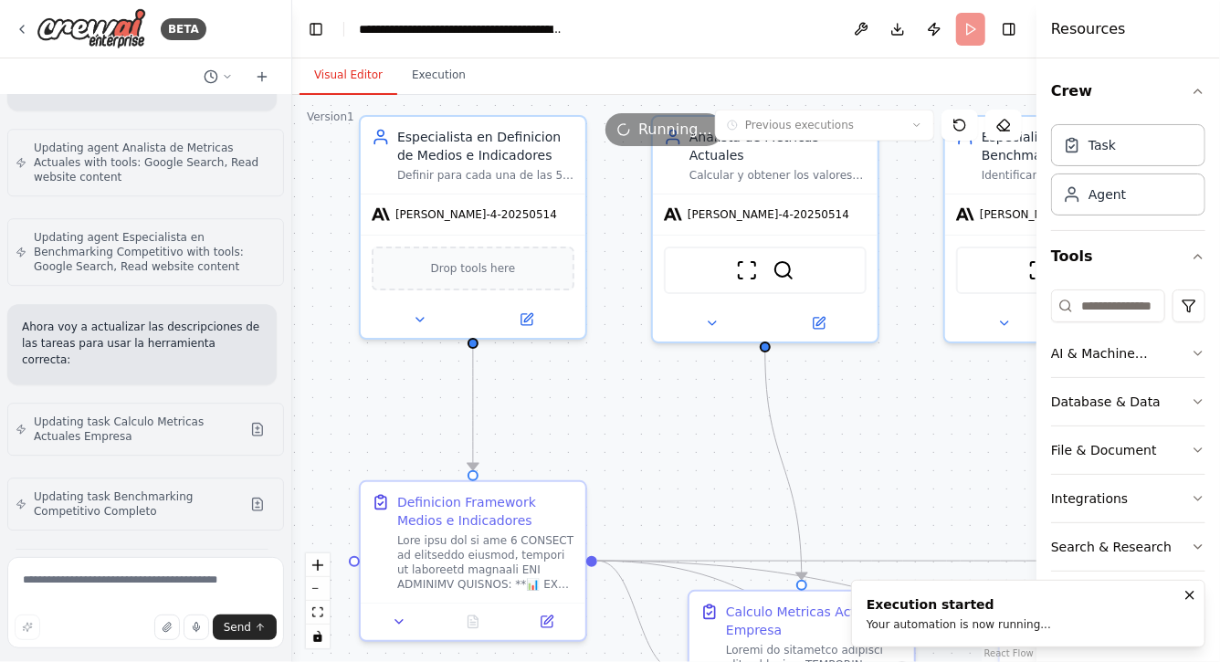
drag, startPoint x: 612, startPoint y: 400, endPoint x: 613, endPoint y: 454, distance: 53.9
click at [613, 452] on div ".deletable-edge-delete-btn { width: 20px; height: 20px; border: 0px solid #ffff…" at bounding box center [664, 378] width 744 height 567
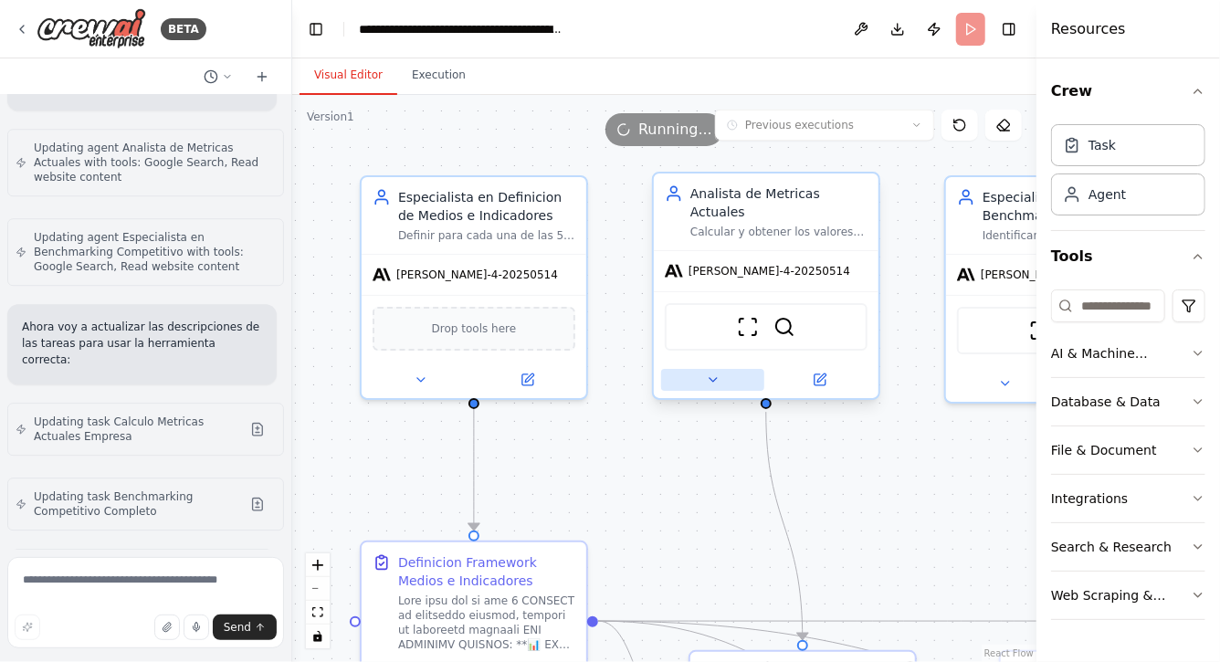
click at [711, 388] on button at bounding box center [712, 380] width 103 height 22
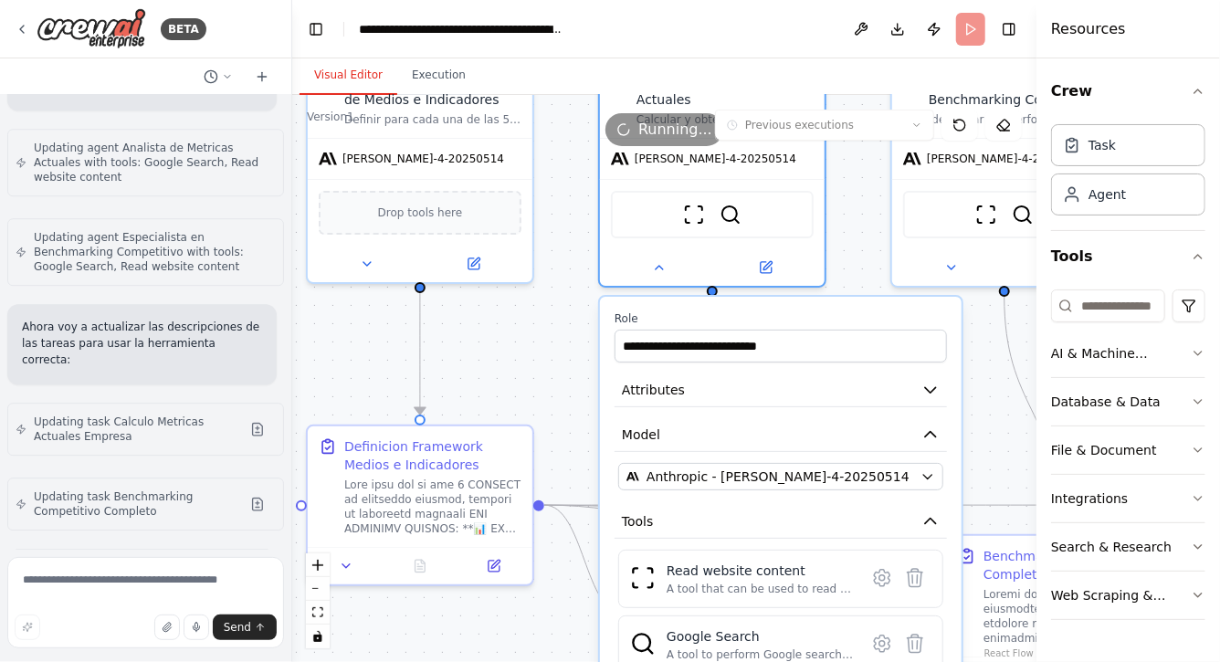
drag, startPoint x: 594, startPoint y: 476, endPoint x: 539, endPoint y: 371, distance: 118.5
click at [539, 371] on div ".deletable-edge-delete-btn { width: 20px; height: 20px; border: 0px solid #ffff…" at bounding box center [664, 378] width 744 height 567
click at [661, 272] on button at bounding box center [658, 263] width 103 height 22
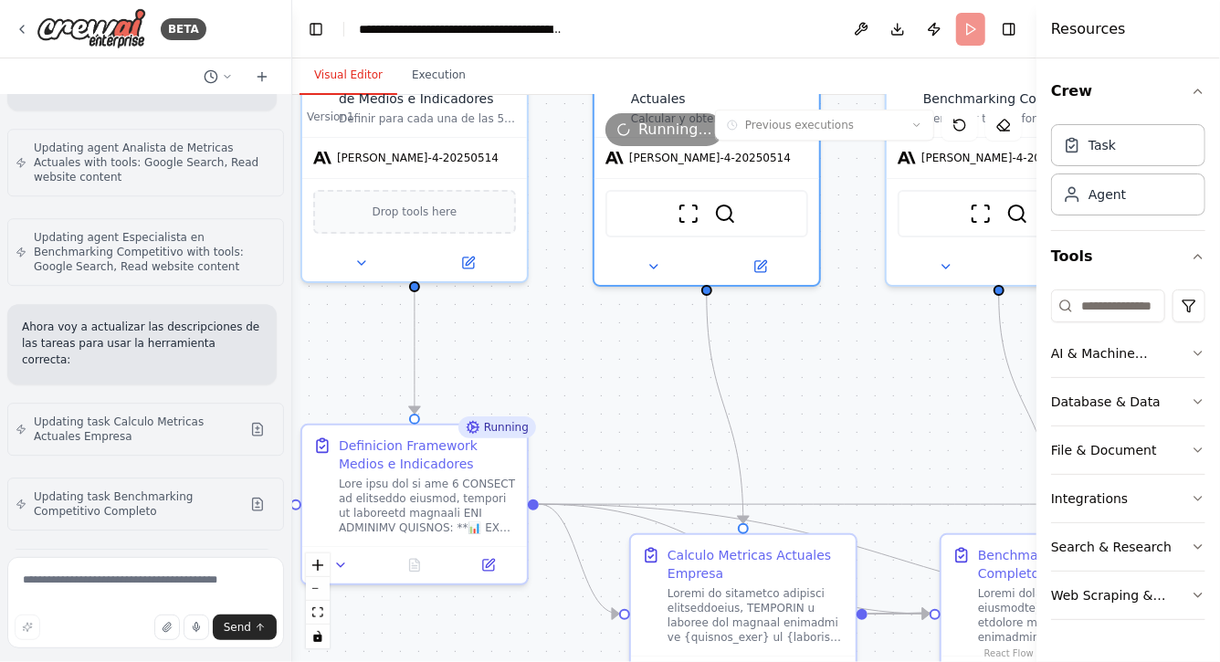
drag, startPoint x: 855, startPoint y: 350, endPoint x: 502, endPoint y: 349, distance: 352.6
click at [502, 349] on div ".deletable-edge-delete-btn { width: 20px; height: 20px; border: 0px solid #ffff…" at bounding box center [664, 378] width 744 height 567
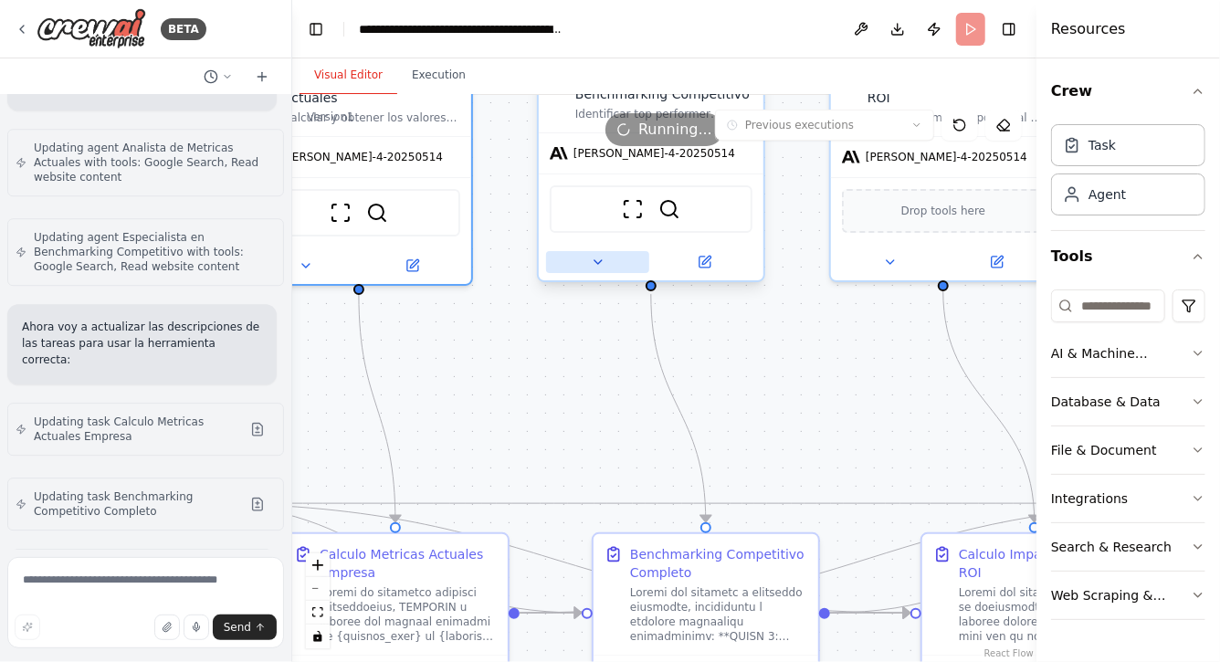
click at [598, 266] on icon at bounding box center [598, 262] width 15 height 15
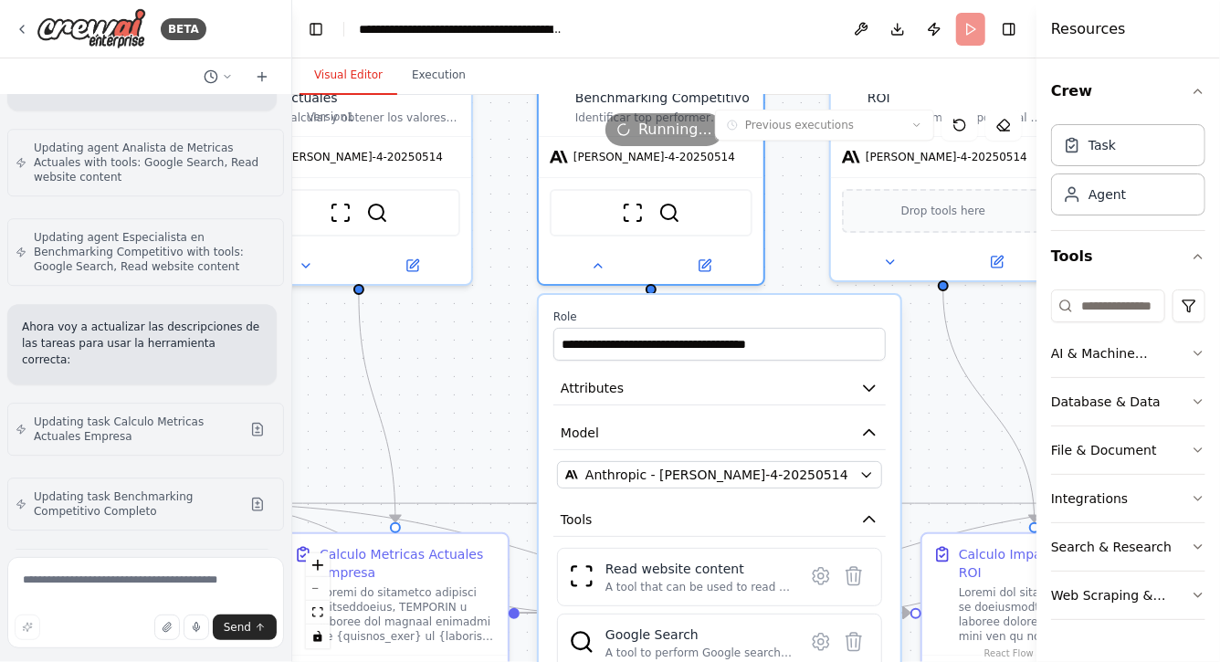
click at [496, 344] on div ".deletable-edge-delete-btn { width: 20px; height: 20px; border: 0px solid #ffff…" at bounding box center [664, 378] width 744 height 567
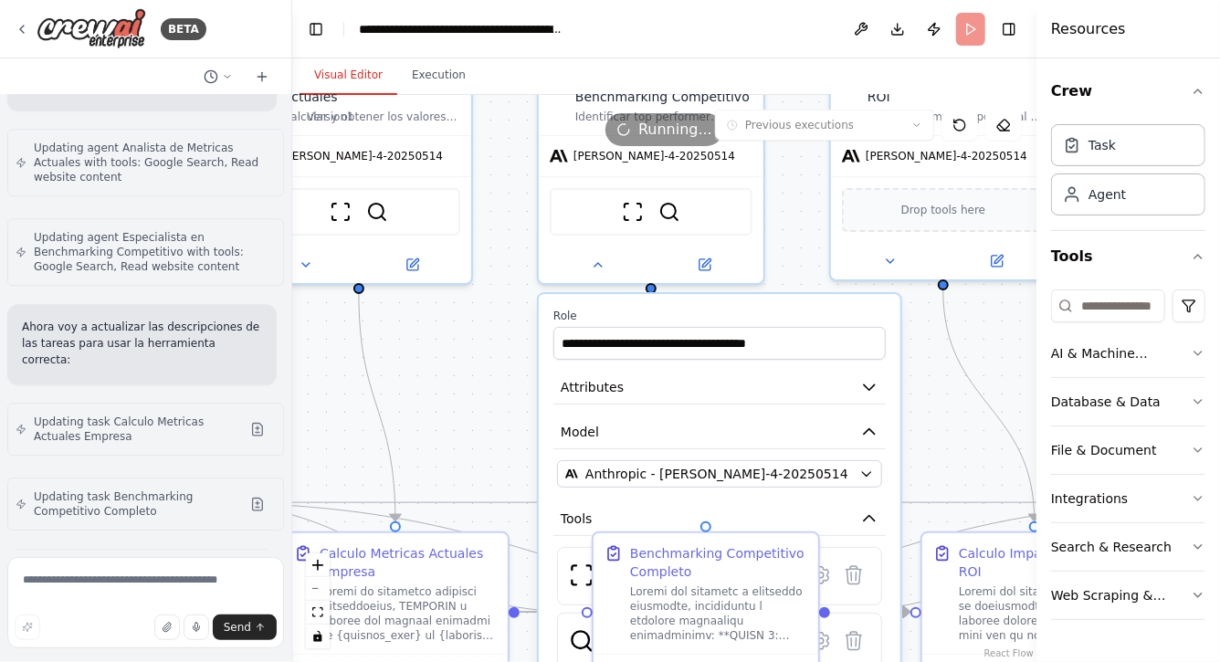
drag, startPoint x: 480, startPoint y: 389, endPoint x: 519, endPoint y: 344, distance: 58.9
click at [484, 370] on div ".deletable-edge-delete-btn { width: 20px; height: 20px; border: 0px solid #ffff…" at bounding box center [664, 378] width 744 height 567
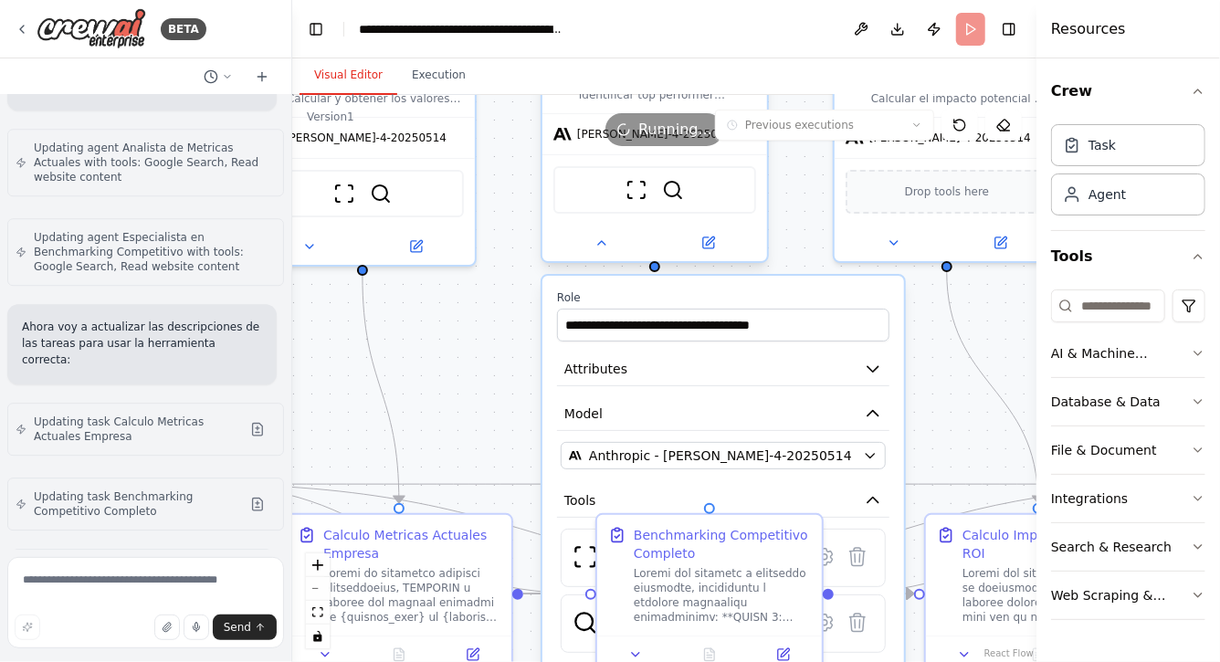
click at [597, 253] on div at bounding box center [655, 243] width 225 height 37
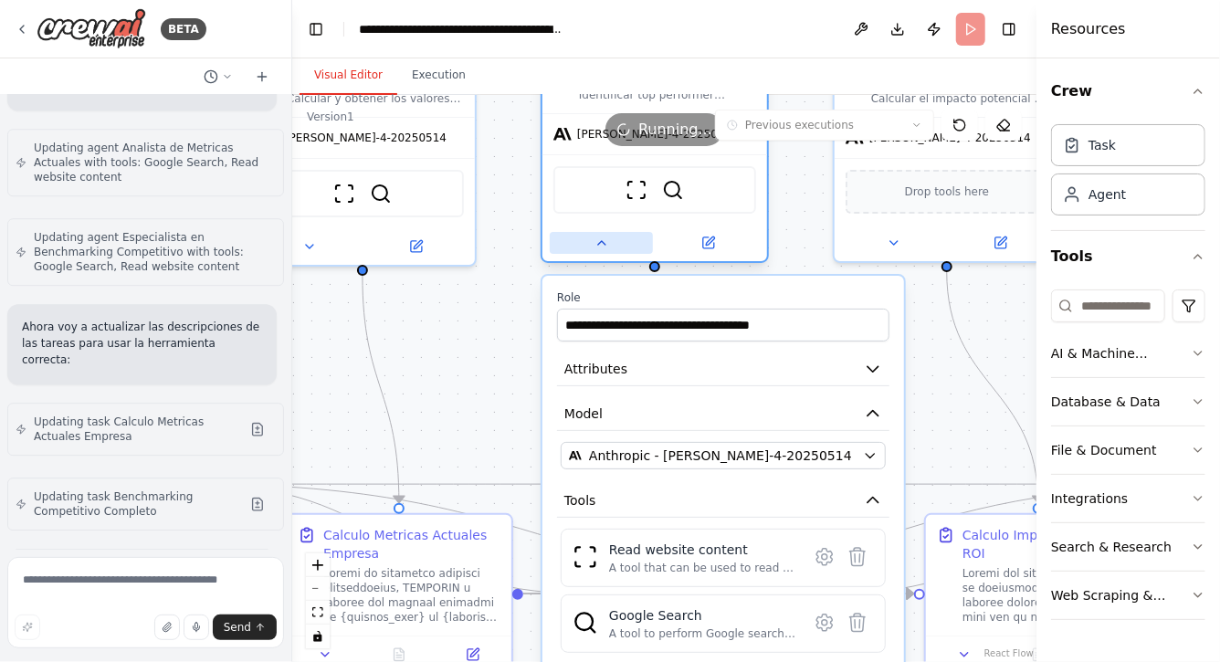
click at [602, 241] on icon at bounding box center [601, 243] width 7 height 4
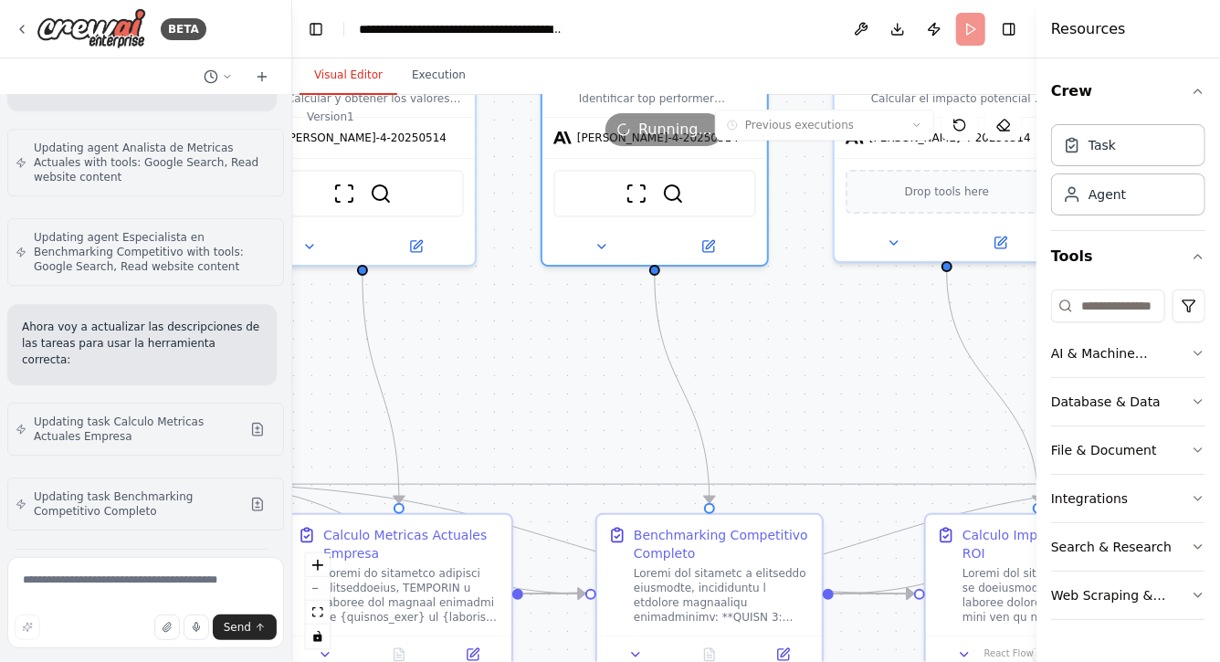
drag, startPoint x: 470, startPoint y: 328, endPoint x: 734, endPoint y: 328, distance: 264.0
click at [729, 328] on div ".deletable-edge-delete-btn { width: 20px; height: 20px; border: 0px solid #ffff…" at bounding box center [664, 378] width 744 height 567
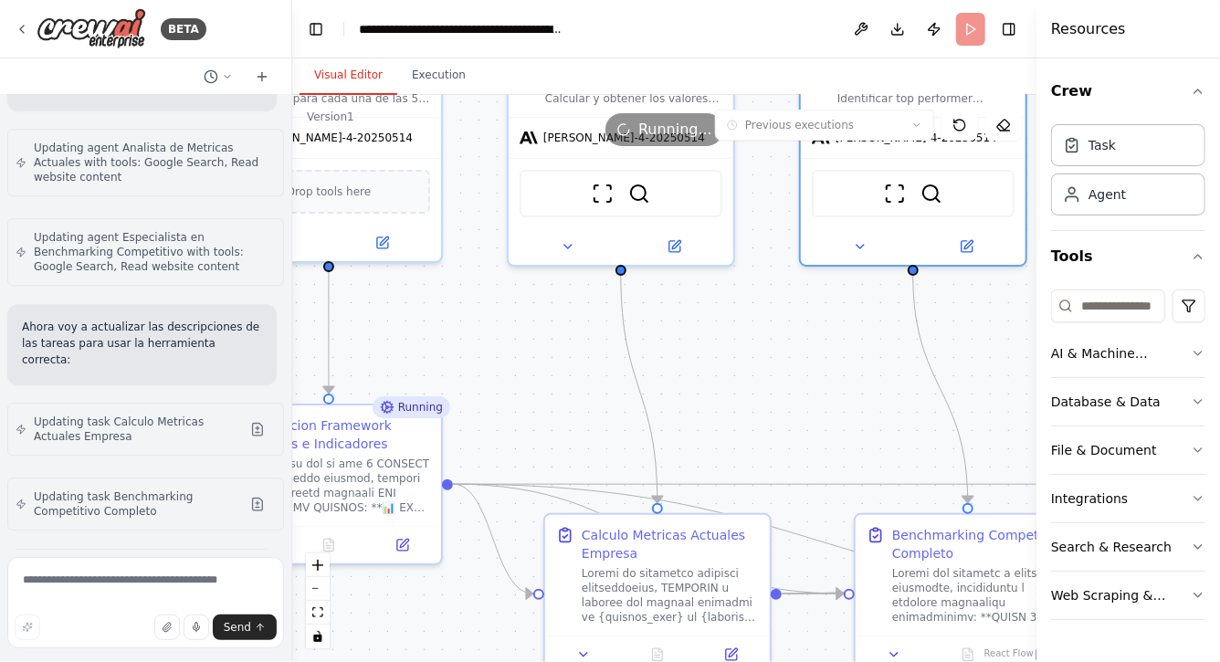
drag, startPoint x: 504, startPoint y: 340, endPoint x: 646, endPoint y: 363, distance: 143.4
click at [643, 362] on div ".deletable-edge-delete-btn { width: 20px; height: 20px; border: 0px solid #ffff…" at bounding box center [664, 378] width 744 height 567
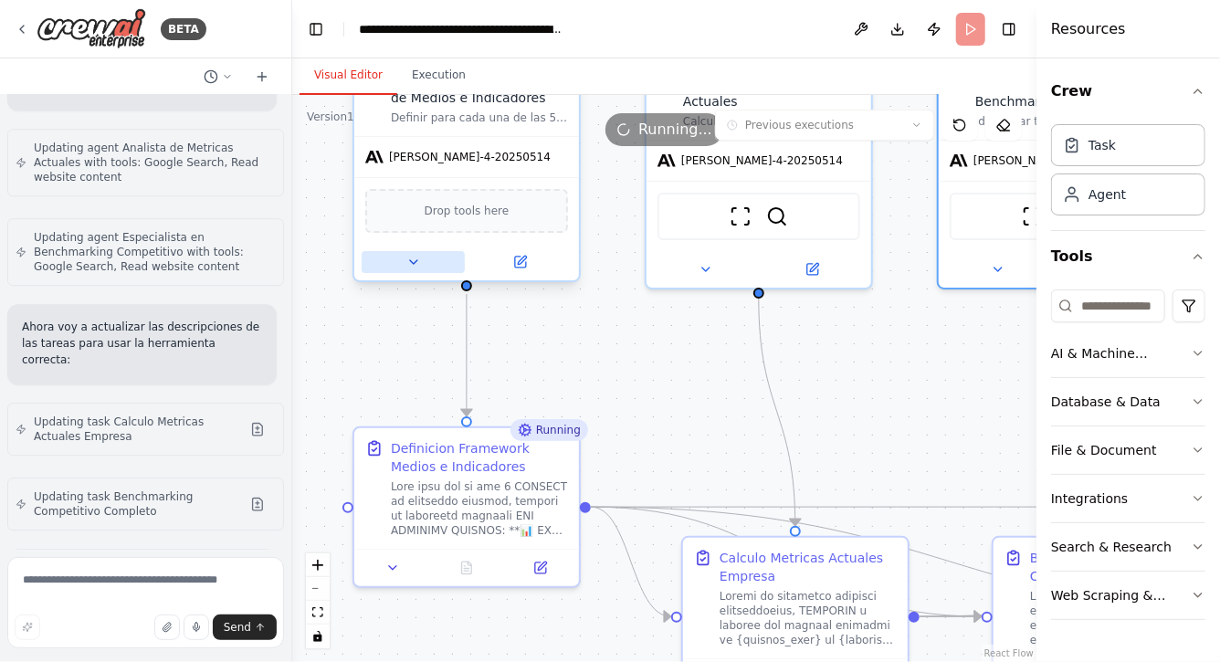
click at [413, 264] on icon at bounding box center [413, 262] width 15 height 15
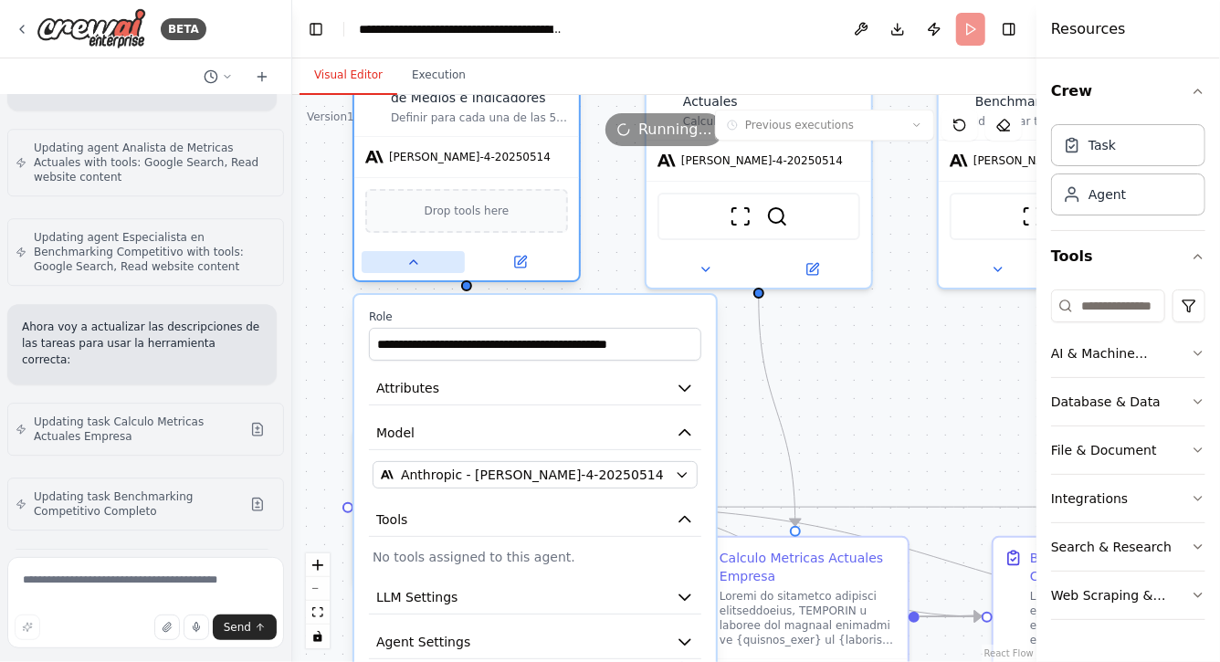
click at [412, 265] on icon at bounding box center [413, 262] width 15 height 15
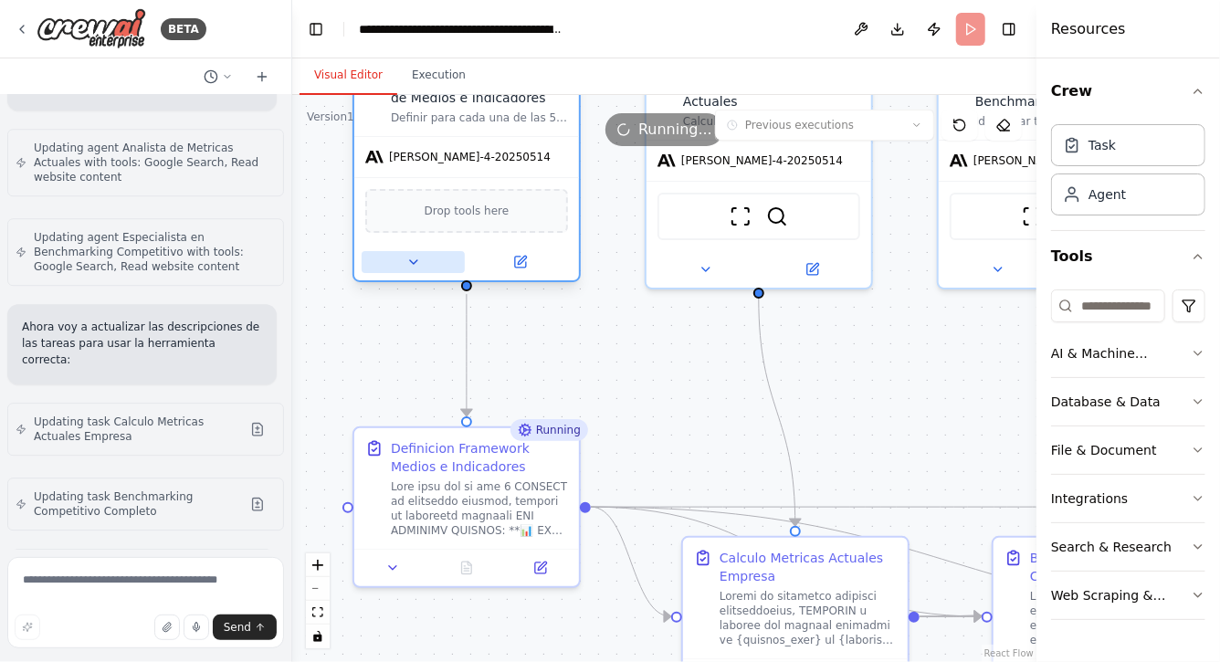
click at [410, 255] on icon at bounding box center [413, 262] width 15 height 15
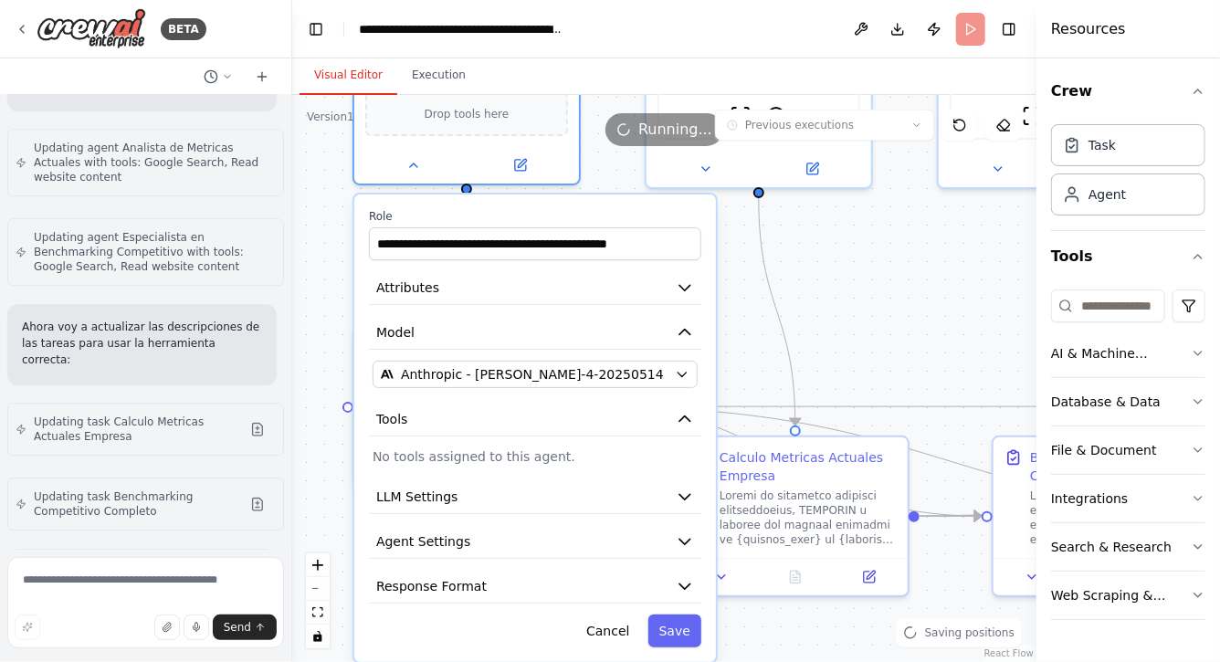
drag, startPoint x: 798, startPoint y: 385, endPoint x: 796, endPoint y: 289, distance: 95.9
click at [798, 283] on div ".deletable-edge-delete-btn { width: 20px; height: 20px; border: 0px solid #ffff…" at bounding box center [664, 378] width 744 height 567
click at [687, 495] on icon "button" at bounding box center [685, 496] width 11 height 5
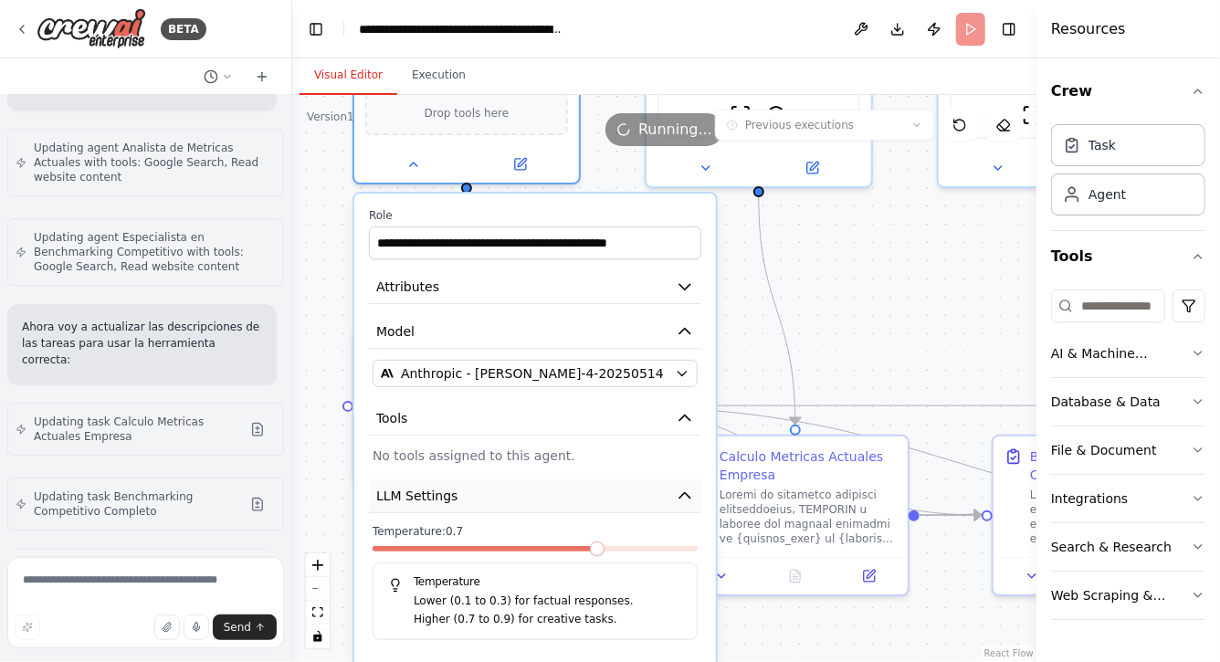
click at [691, 490] on icon "button" at bounding box center [685, 496] width 18 height 18
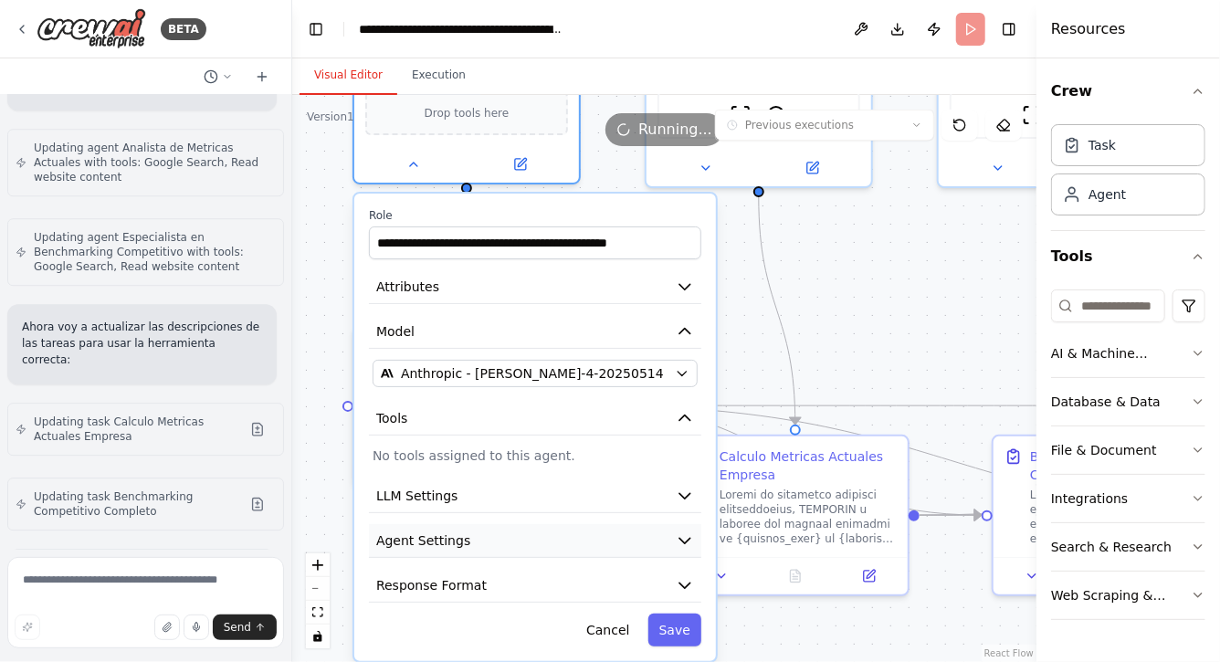
click at [684, 540] on icon "button" at bounding box center [685, 541] width 11 height 5
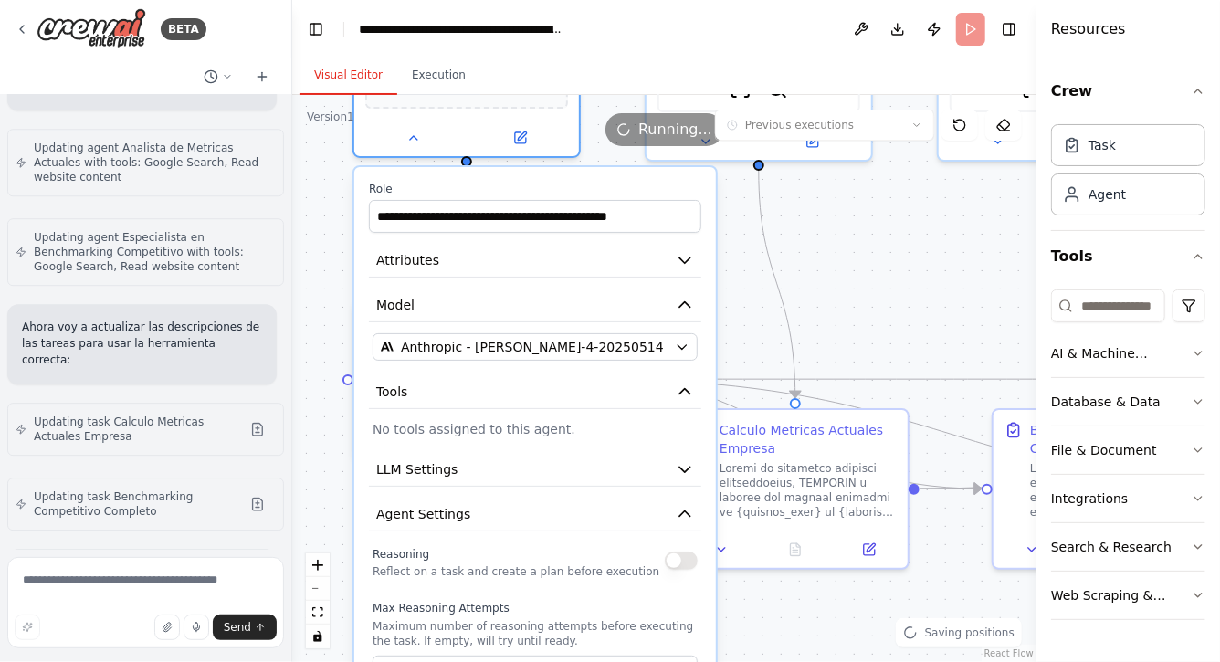
drag, startPoint x: 844, startPoint y: 297, endPoint x: 844, endPoint y: 215, distance: 82.2
click at [844, 216] on div ".deletable-edge-delete-btn { width: 20px; height: 20px; border: 0px solid #ffff…" at bounding box center [664, 378] width 744 height 567
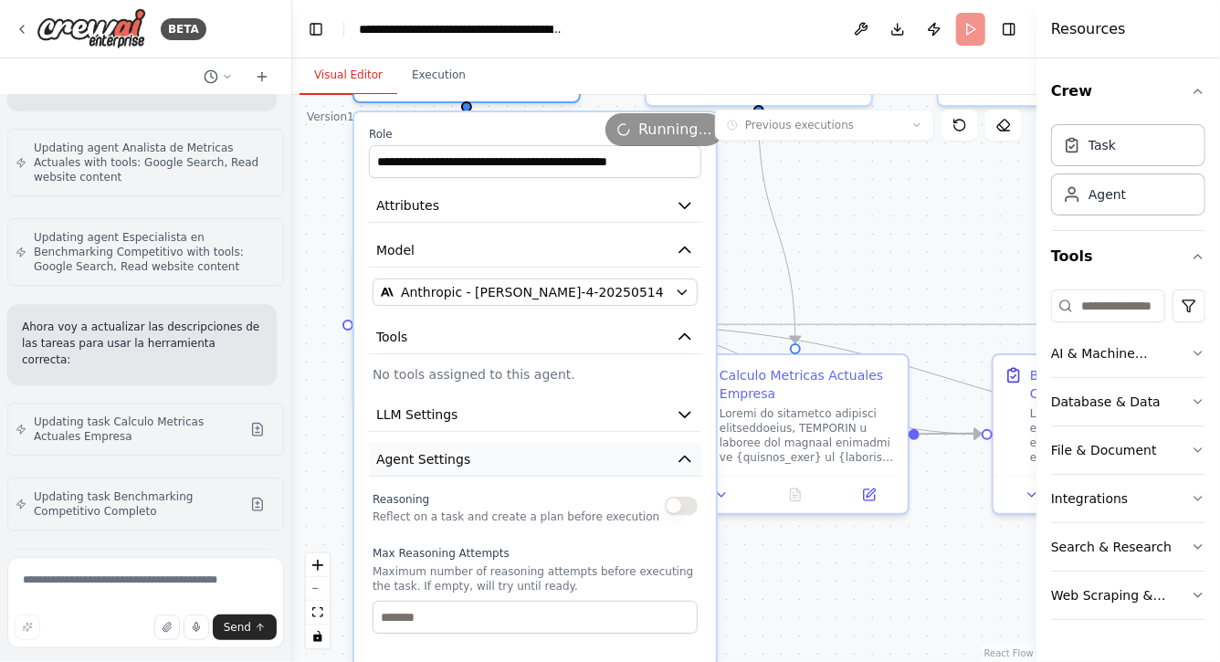
click at [678, 459] on icon "button" at bounding box center [685, 459] width 18 height 18
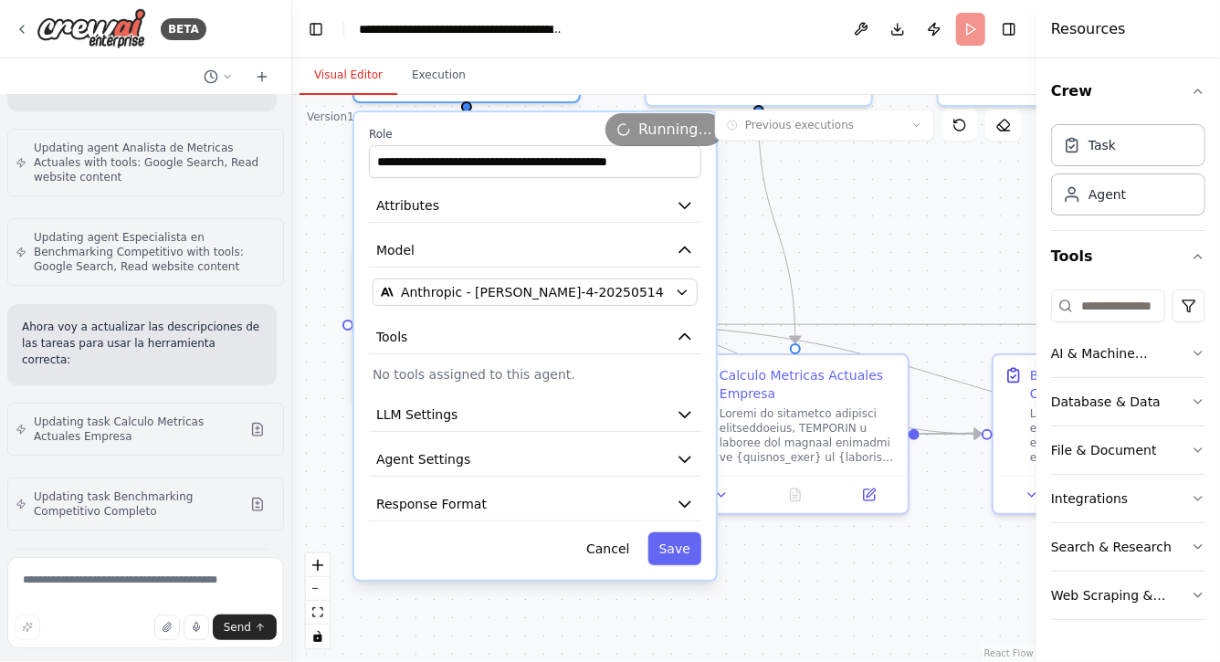
drag, startPoint x: 873, startPoint y: 219, endPoint x: 873, endPoint y: 341, distance: 121.5
click at [873, 340] on div ".deletable-edge-delete-btn { width: 20px; height: 20px; border: 0px solid #ffff…" at bounding box center [664, 378] width 744 height 567
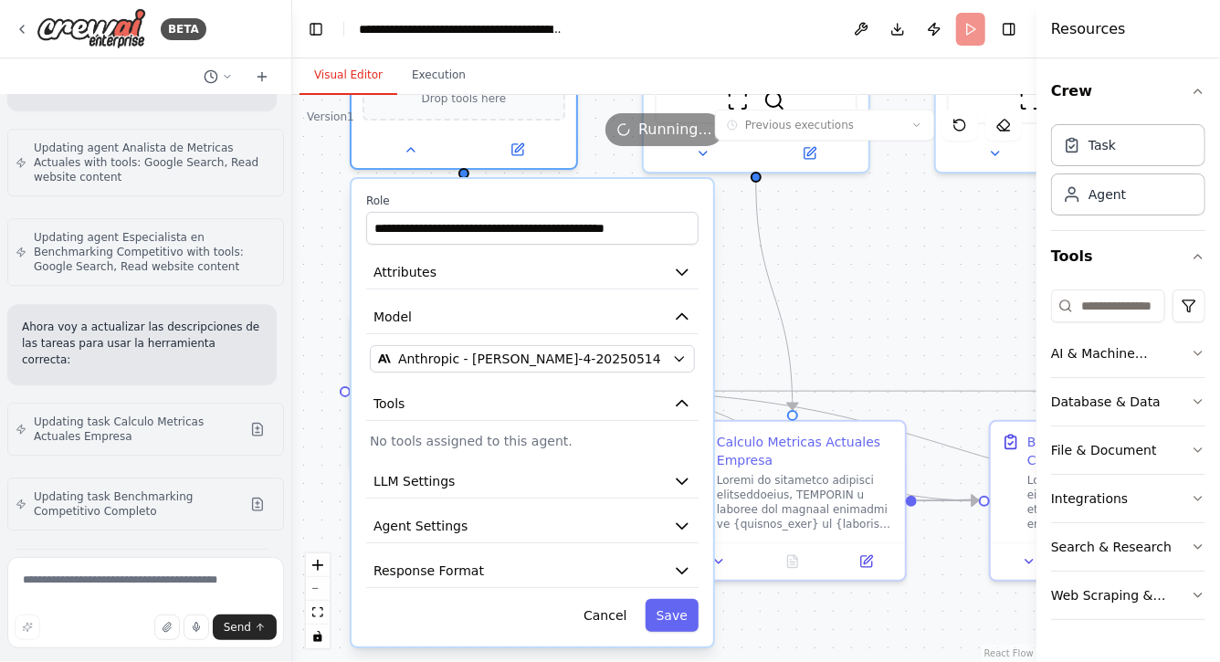
drag, startPoint x: 879, startPoint y: 339, endPoint x: 876, endPoint y: 270, distance: 68.6
click at [876, 270] on div ".deletable-edge-delete-btn { width: 20px; height: 20px; border: 0px solid #ffff…" at bounding box center [664, 378] width 744 height 567
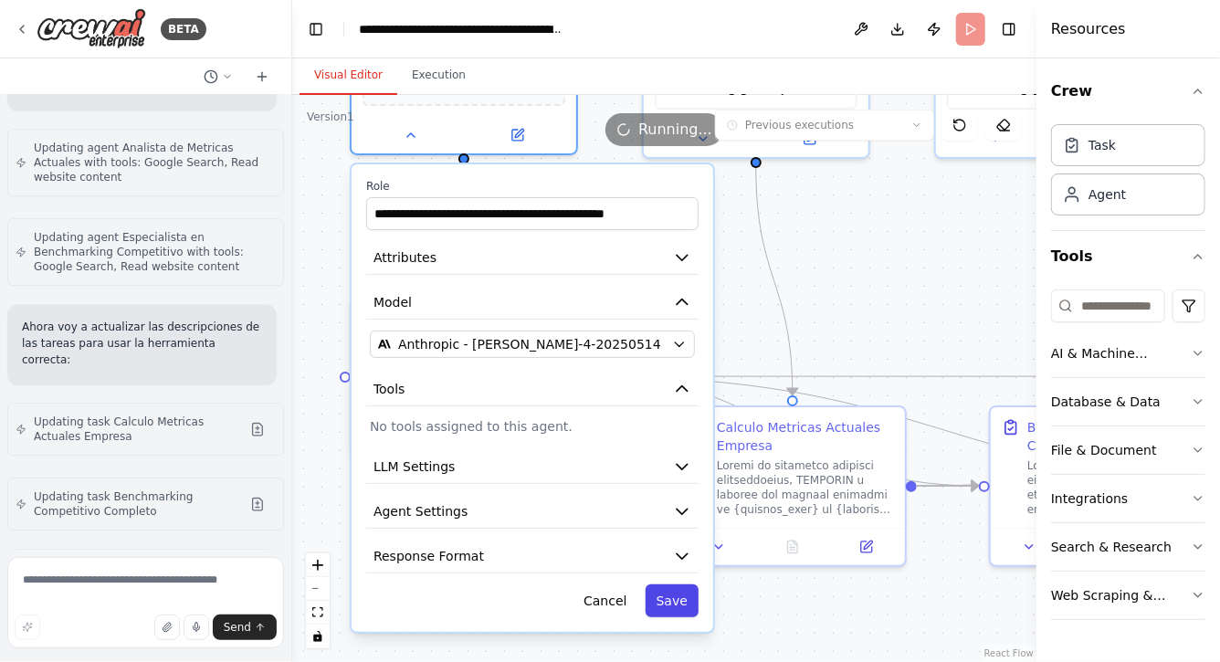
click at [681, 596] on button "Save" at bounding box center [672, 601] width 53 height 33
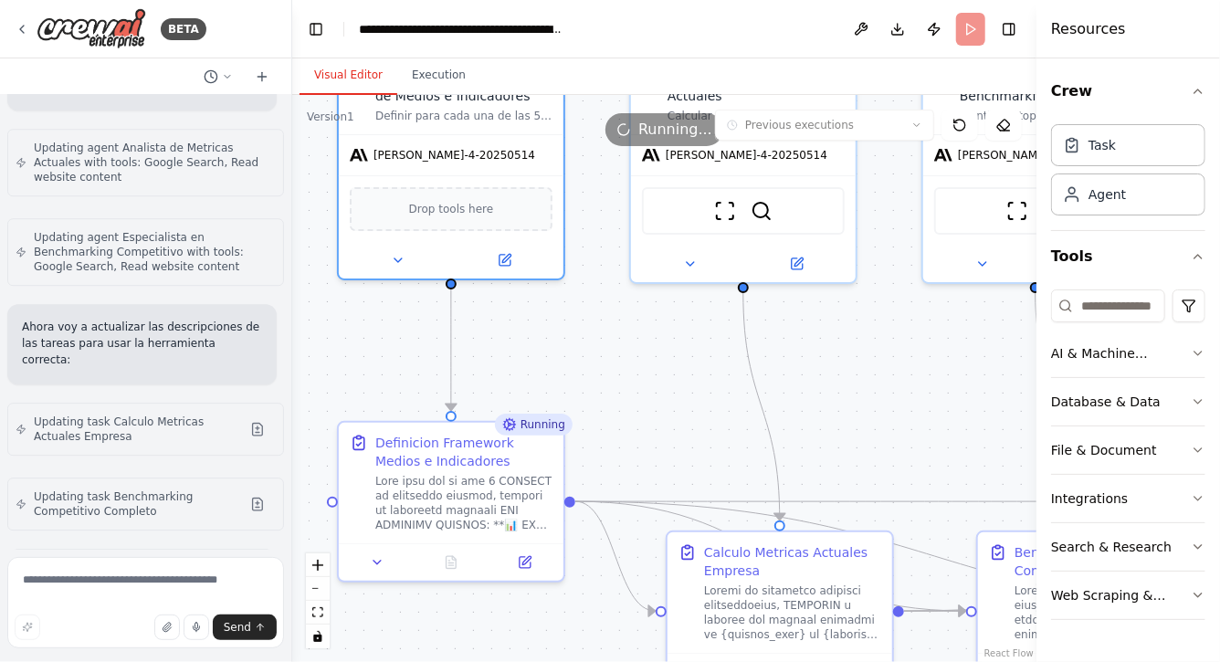
drag, startPoint x: 645, startPoint y: 281, endPoint x: 632, endPoint y: 406, distance: 125.8
click at [632, 406] on div ".deletable-edge-delete-btn { width: 20px; height: 20px; border: 0px solid #ffff…" at bounding box center [664, 378] width 744 height 567
drag, startPoint x: 688, startPoint y: 369, endPoint x: 660, endPoint y: 505, distance: 138.8
click at [662, 505] on div ".deletable-edge-delete-btn { width: 20px; height: 20px; border: 0px solid #ffff…" at bounding box center [664, 378] width 744 height 567
